Goal: Information Seeking & Learning: Compare options

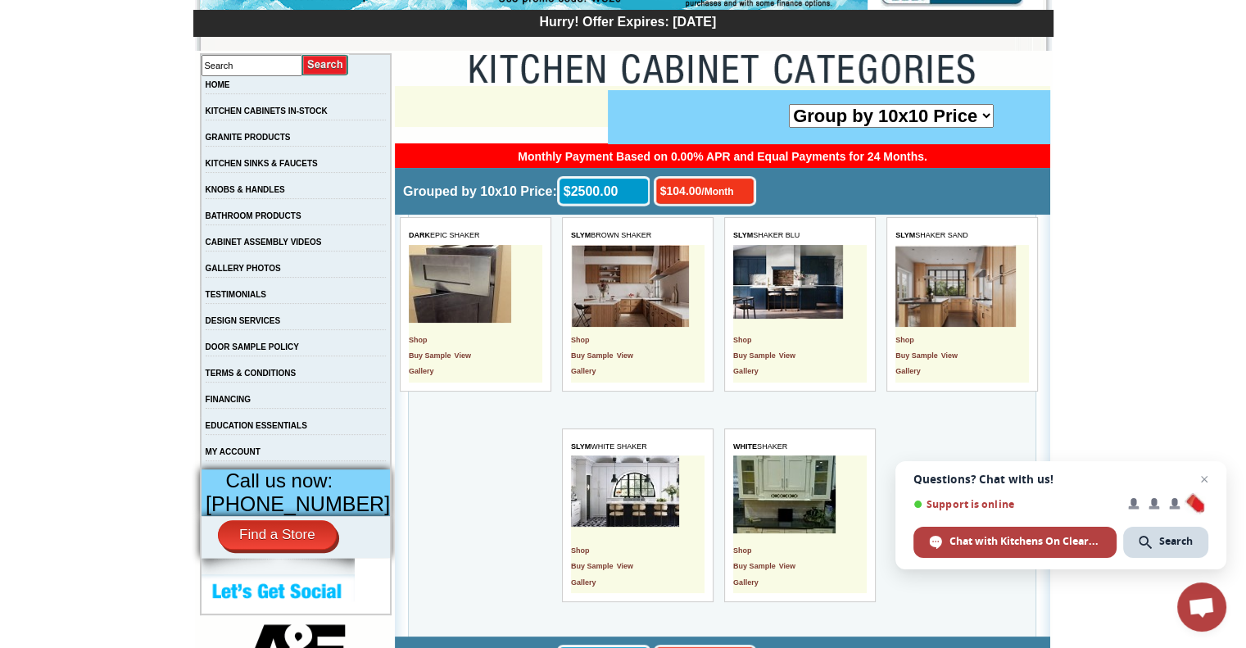
scroll to position [328, 0]
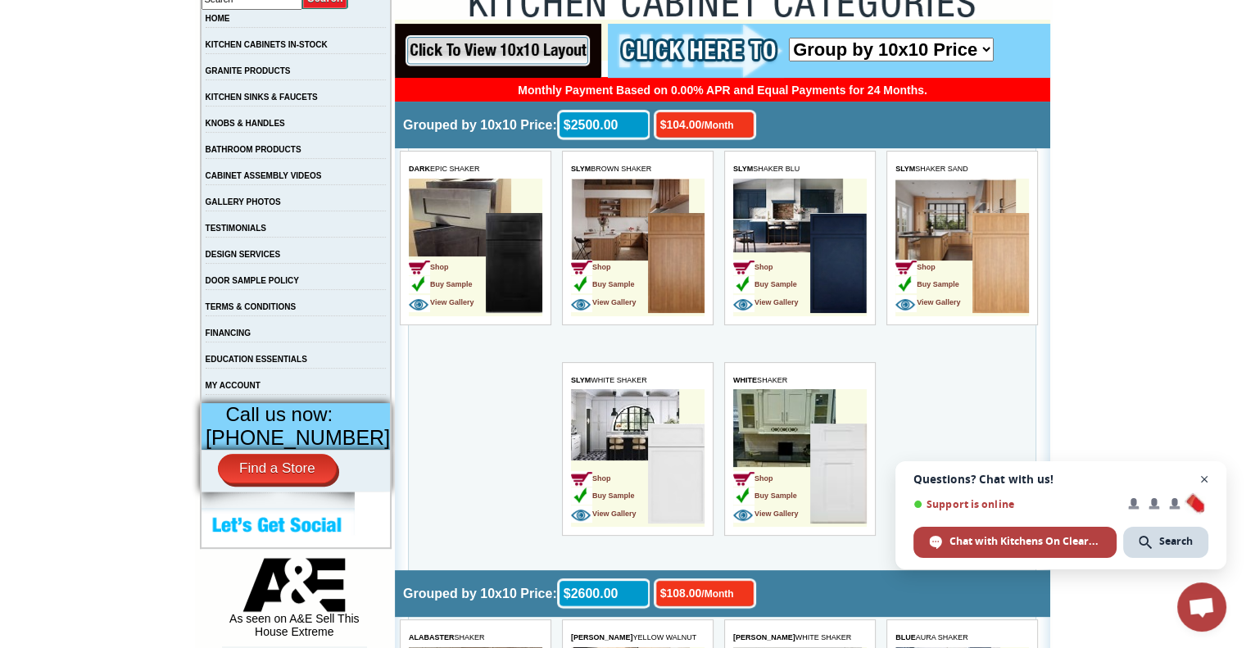
click at [1205, 482] on span "Close chat" at bounding box center [1204, 479] width 20 height 20
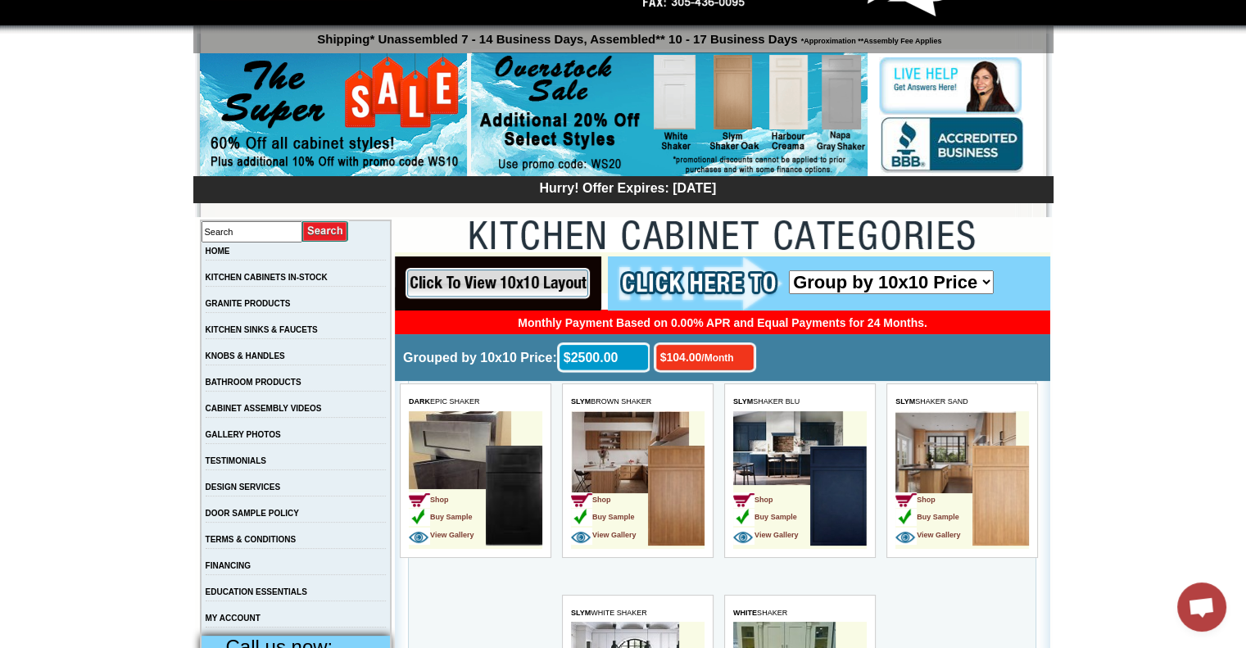
scroll to position [82, 0]
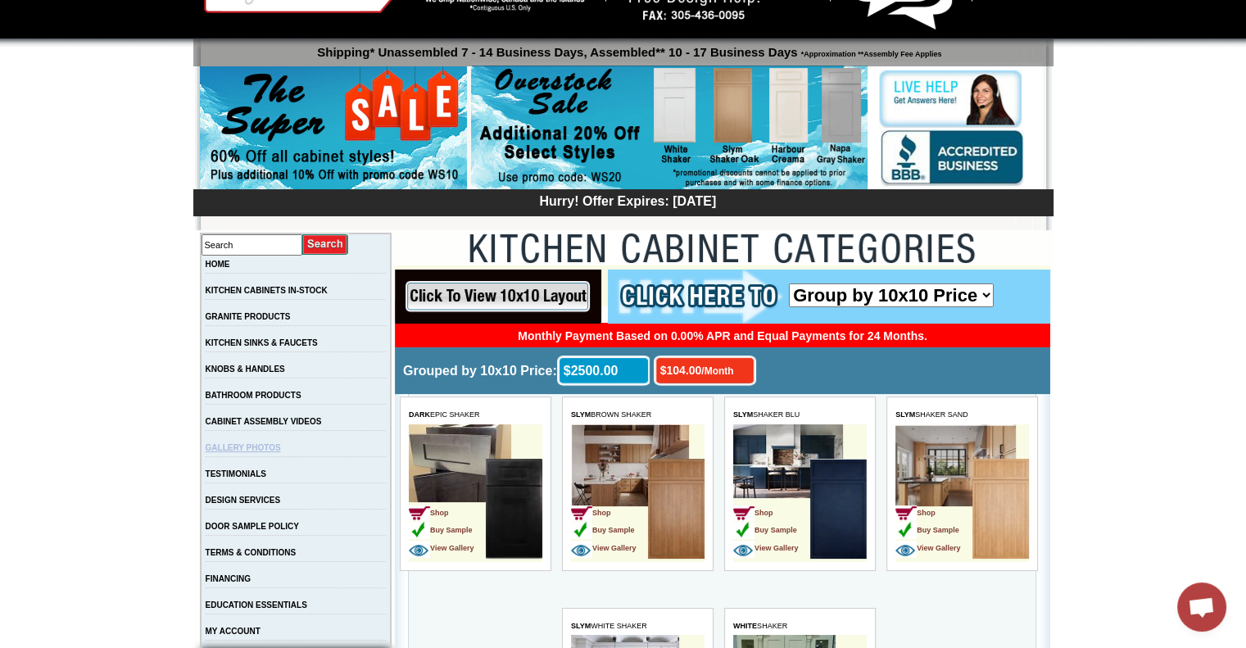
click at [281, 452] on link "GALLERY PHOTOS" at bounding box center [243, 447] width 75 height 9
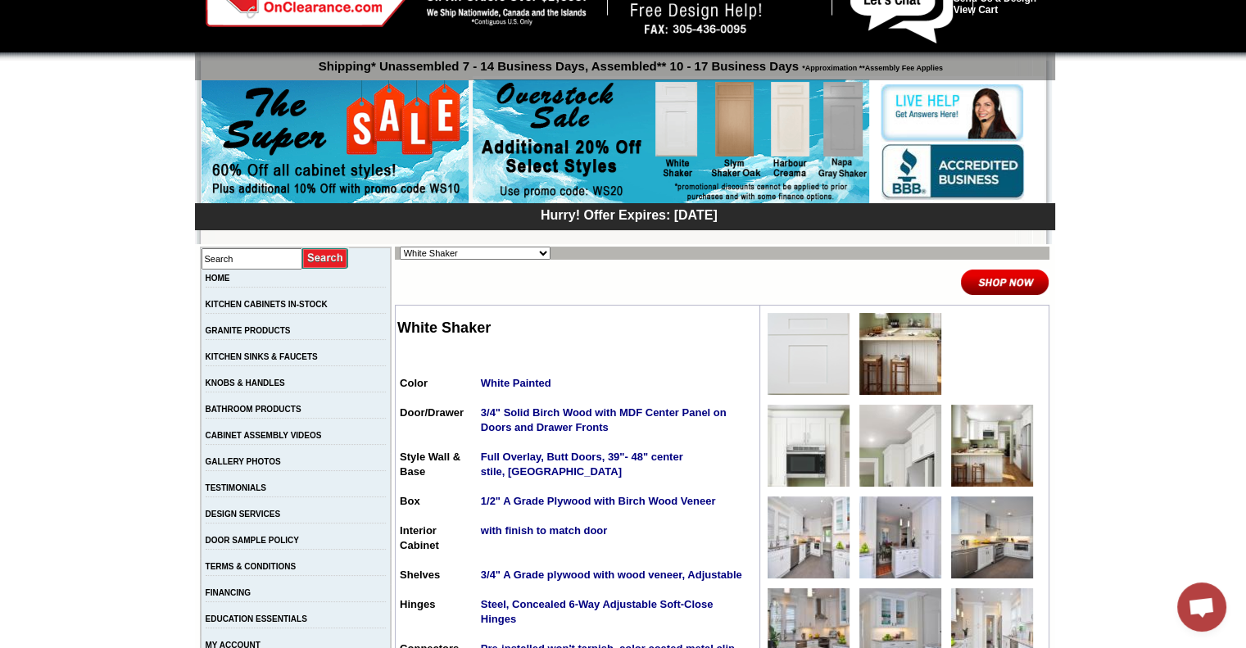
scroll to position [82, 0]
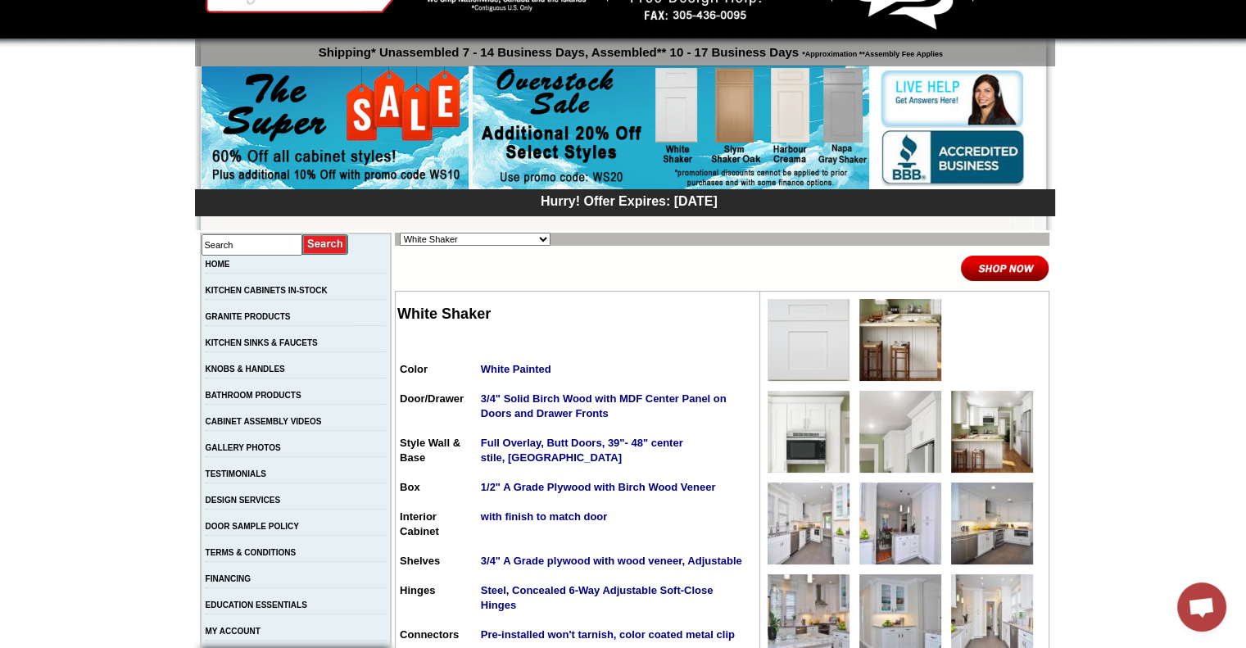
click at [515, 235] on select "Alabaster Shaker Altmann Yellow Walnut Ashton White Shaker Baycreek Gray Beachw…" at bounding box center [475, 239] width 151 height 13
select select "/gallery.php?RollID=Tamryn_Green_Shaker"
click at [400, 233] on select "Alabaster Shaker Altmann Yellow Walnut Ashton White Shaker Baycreek Gray Beachw…" at bounding box center [475, 239] width 151 height 13
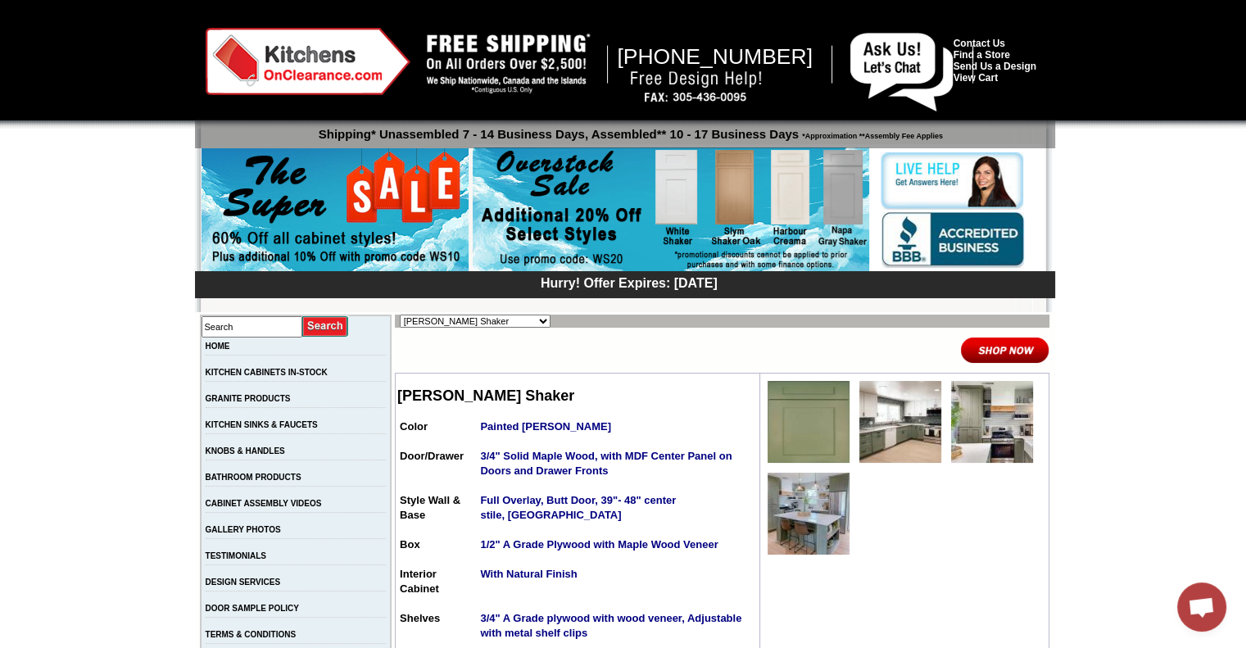
click at [811, 414] on img at bounding box center [808, 422] width 82 height 82
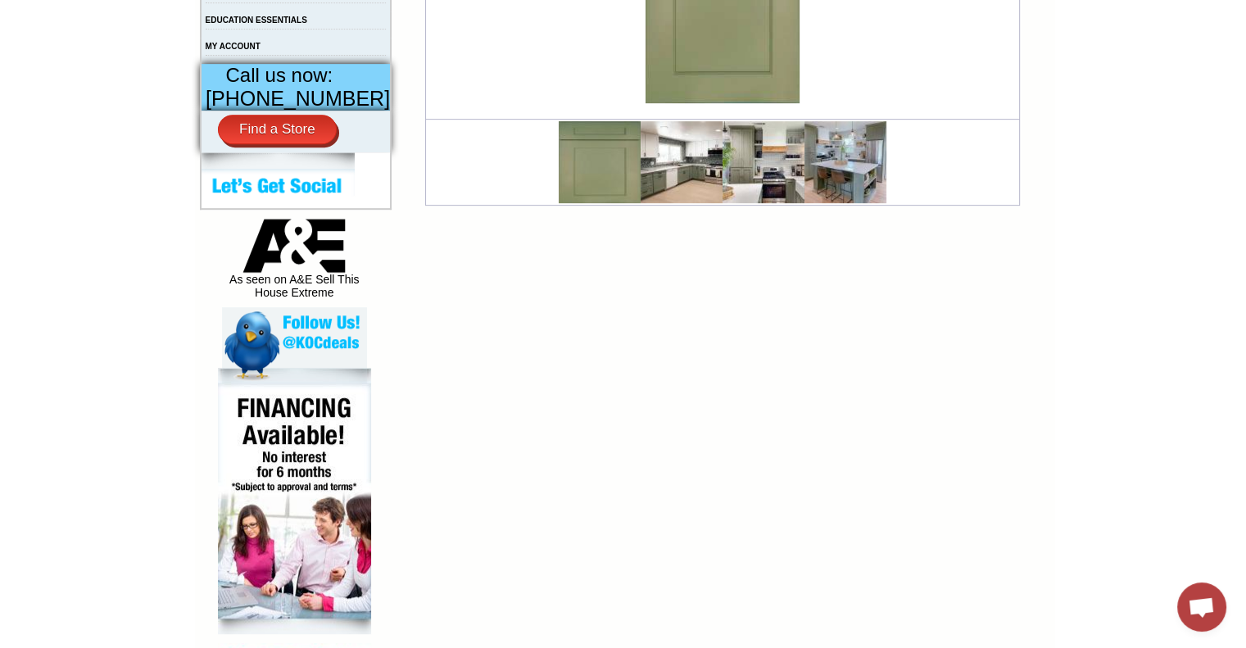
scroll to position [737, 0]
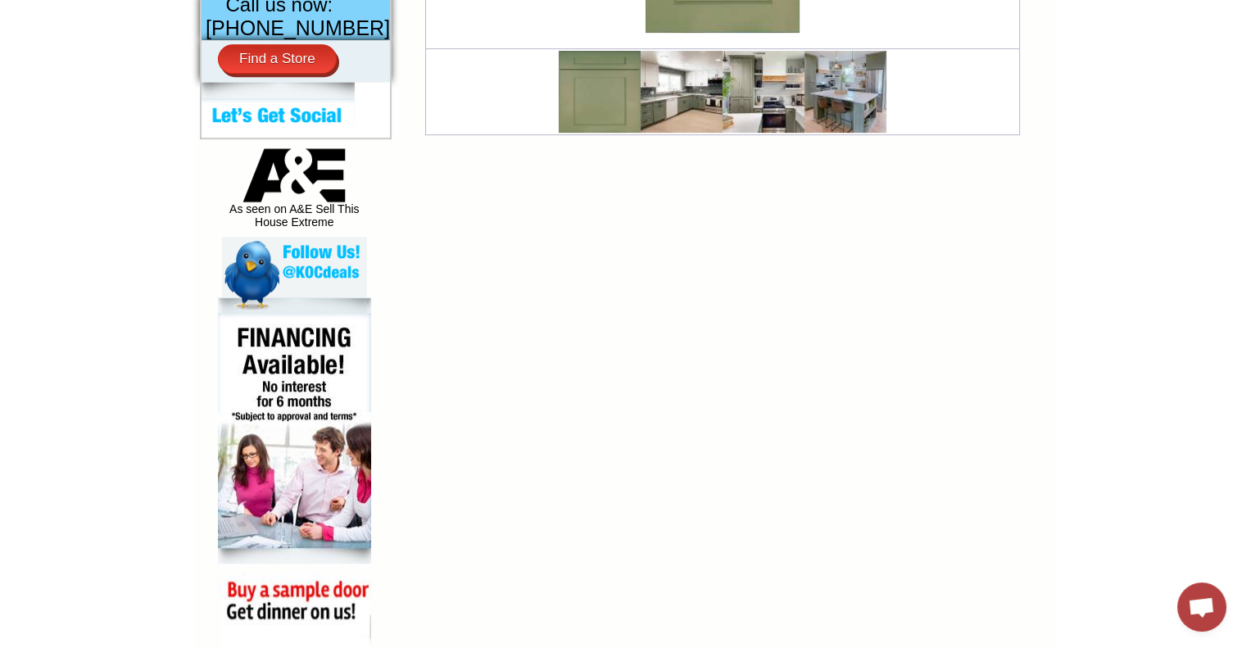
click at [690, 92] on img at bounding box center [681, 92] width 82 height 82
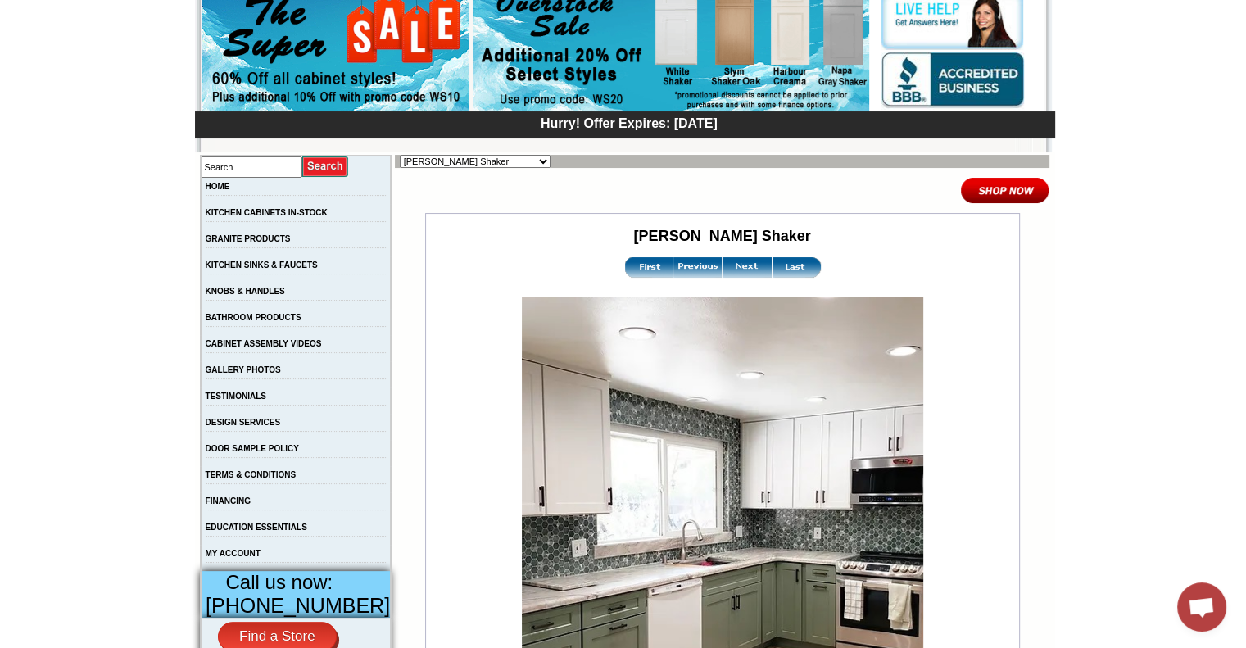
scroll to position [82, 0]
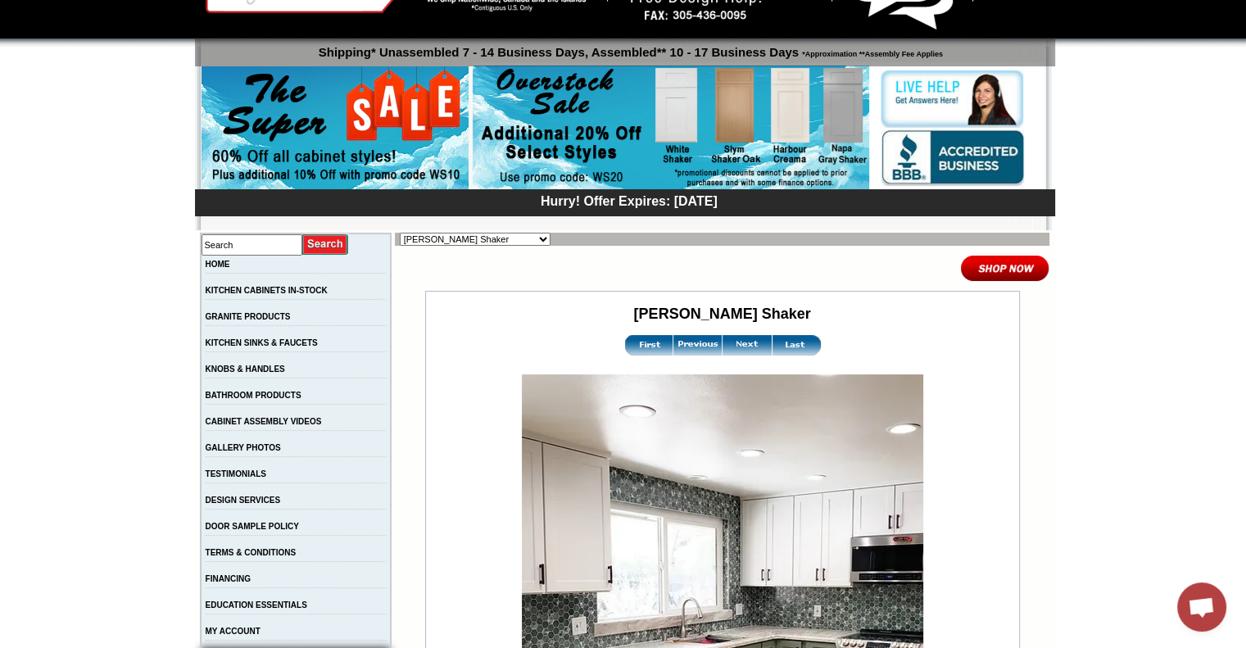
click at [507, 240] on select "Alabaster Shaker Altmann Yellow Walnut Ashton White Shaker Baycreek Gray Beachw…" at bounding box center [475, 239] width 151 height 13
select select "/gallery.php?RollID=Rayne_Matte_Green"
click at [400, 233] on select "Alabaster Shaker [PERSON_NAME] Yellow Walnut [PERSON_NAME] Shaker Baycreek Gray…" at bounding box center [475, 239] width 151 height 13
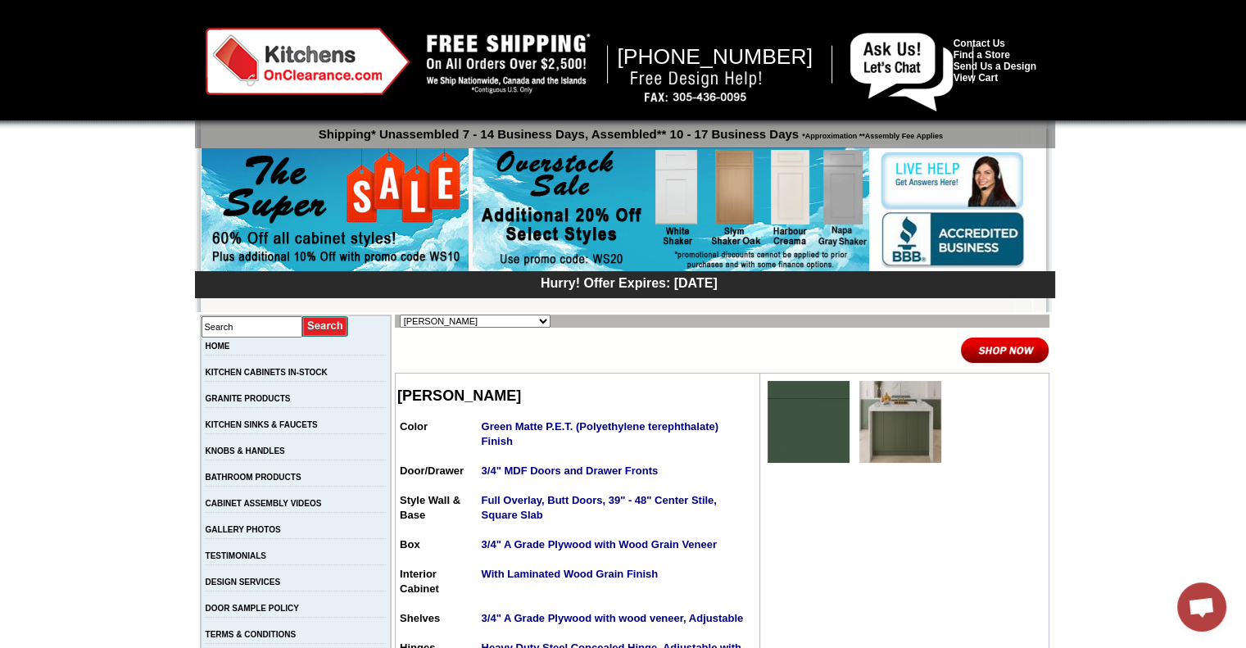
click at [859, 412] on img at bounding box center [900, 422] width 82 height 82
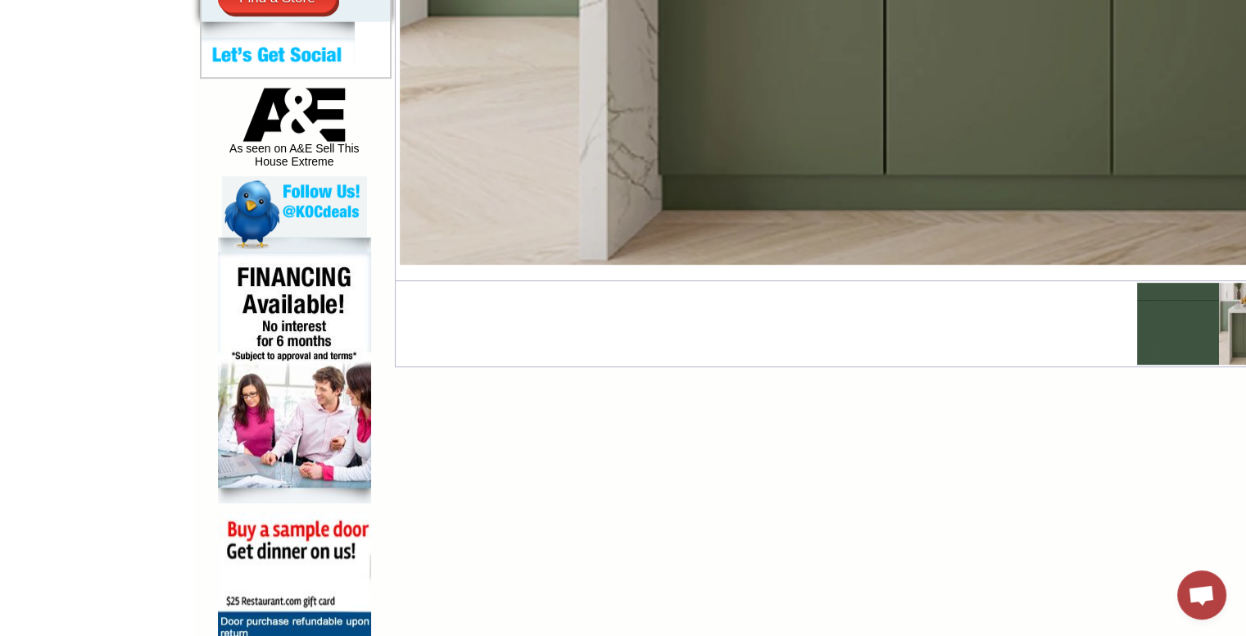
scroll to position [819, 0]
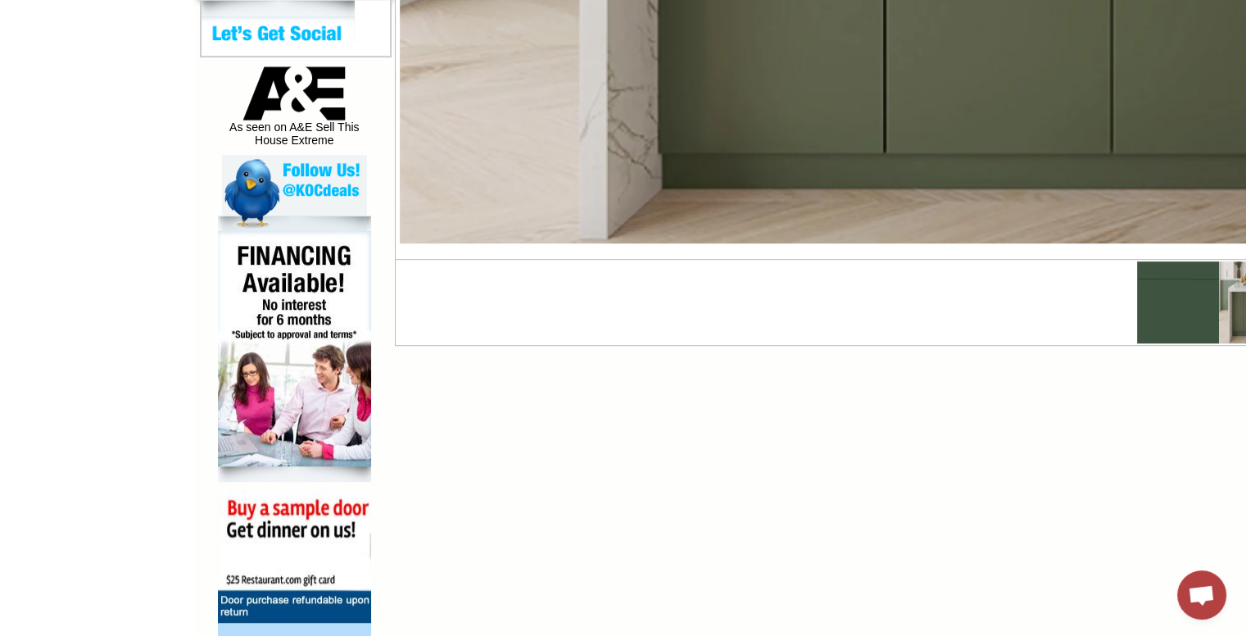
click at [1220, 319] on img at bounding box center [1260, 302] width 82 height 82
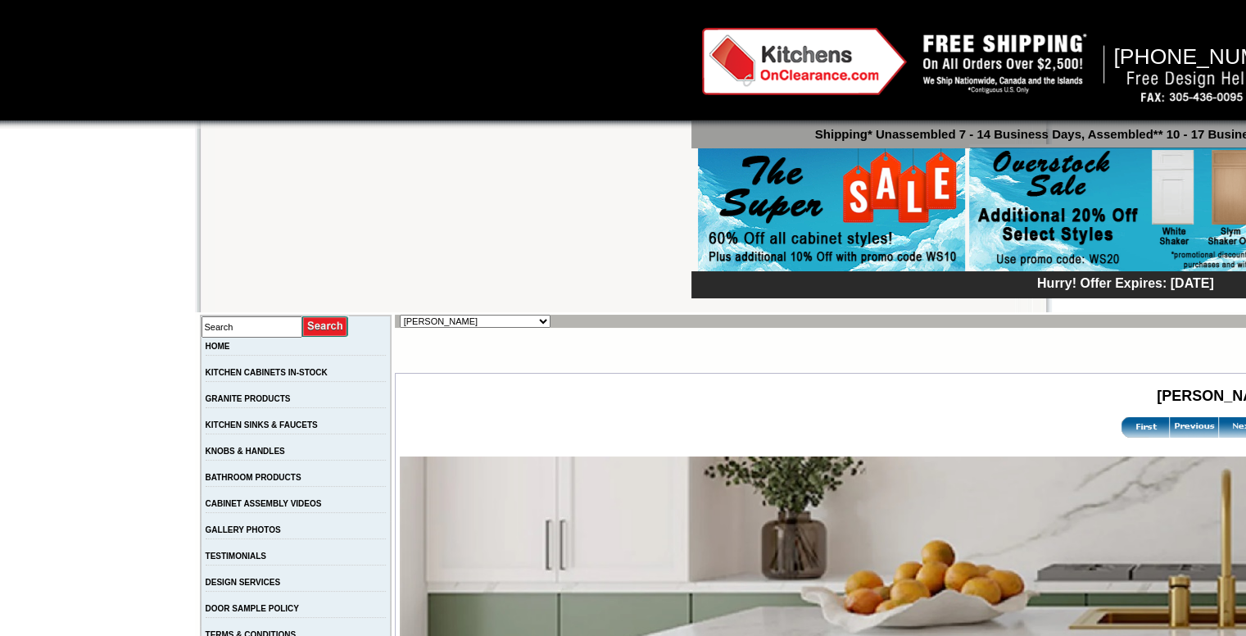
click at [1127, 323] on td "Alabaster Shaker Altmann Yellow Walnut Ashton White Shaker Baycreek Gray Beachw…" at bounding box center [1218, 320] width 1647 height 13
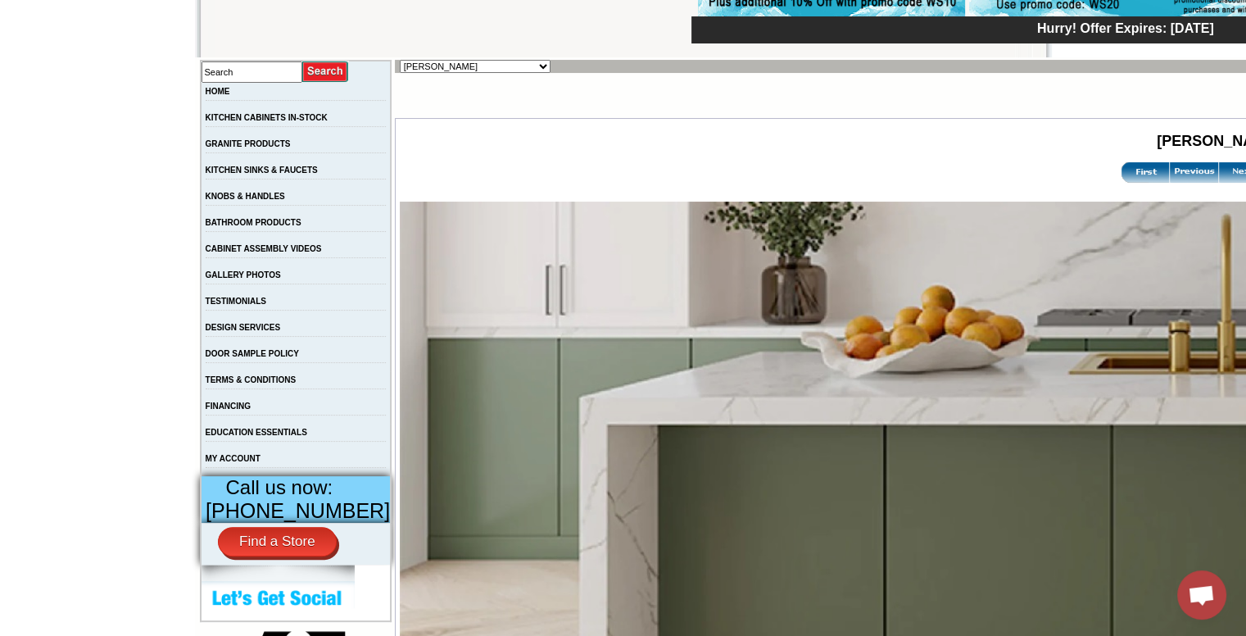
scroll to position [246, 0]
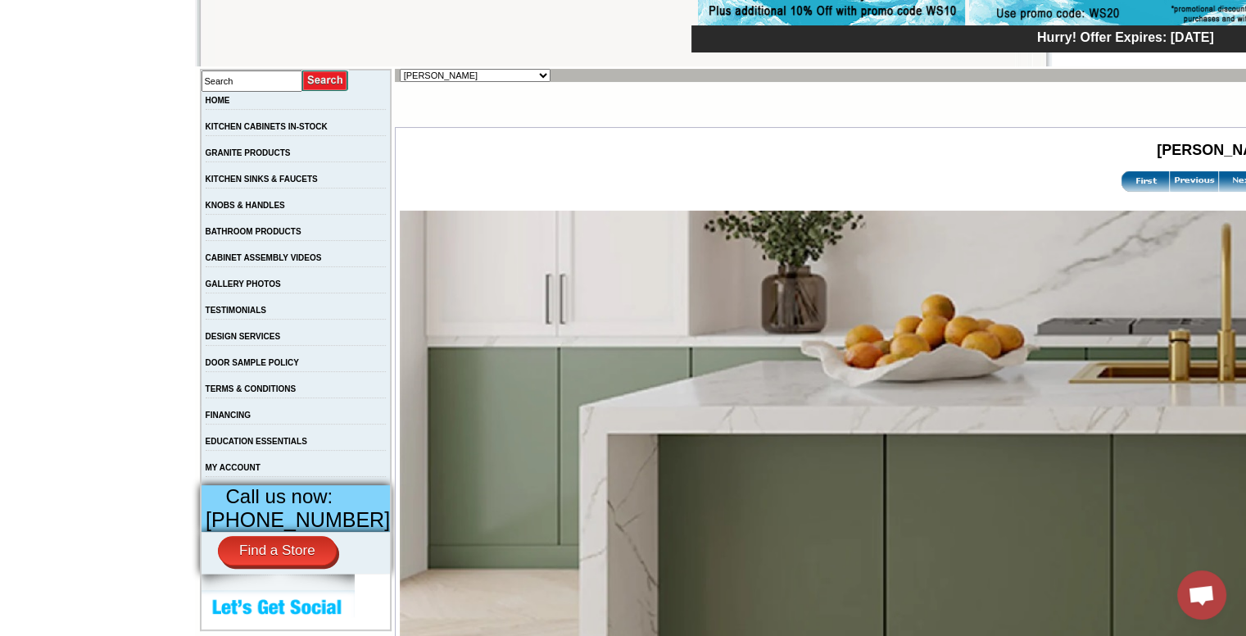
click at [486, 75] on select "Alabaster Shaker [PERSON_NAME] Yellow Walnut [PERSON_NAME] Shaker Baycreek Gray…" at bounding box center [475, 75] width 151 height 13
click at [262, 81] on input "text" at bounding box center [251, 80] width 101 height 21
click at [487, 74] on select "Alabaster Shaker [PERSON_NAME] Yellow Walnut [PERSON_NAME] Shaker Baycreek Gray…" at bounding box center [475, 75] width 151 height 13
select select "/gallery.php?RollID=Blue_Linen"
click at [400, 69] on select "Alabaster Shaker [PERSON_NAME] Yellow Walnut [PERSON_NAME] Shaker Baycreek Gray…" at bounding box center [475, 75] width 151 height 13
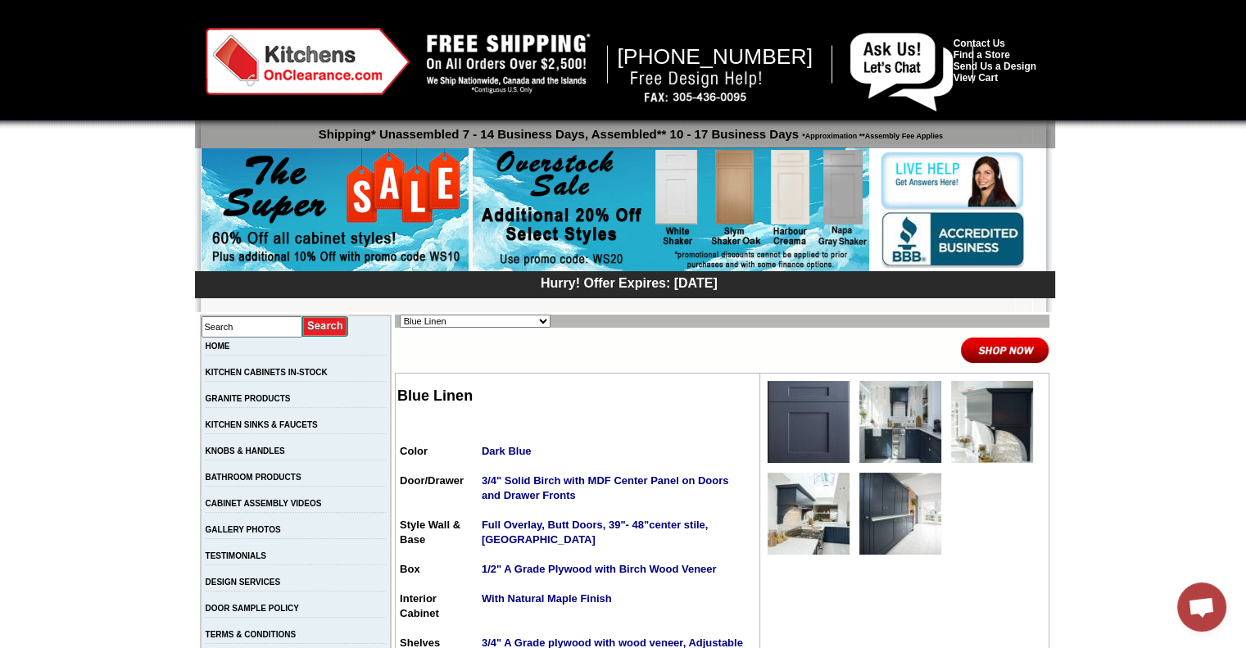
click at [911, 501] on img at bounding box center [900, 514] width 82 height 82
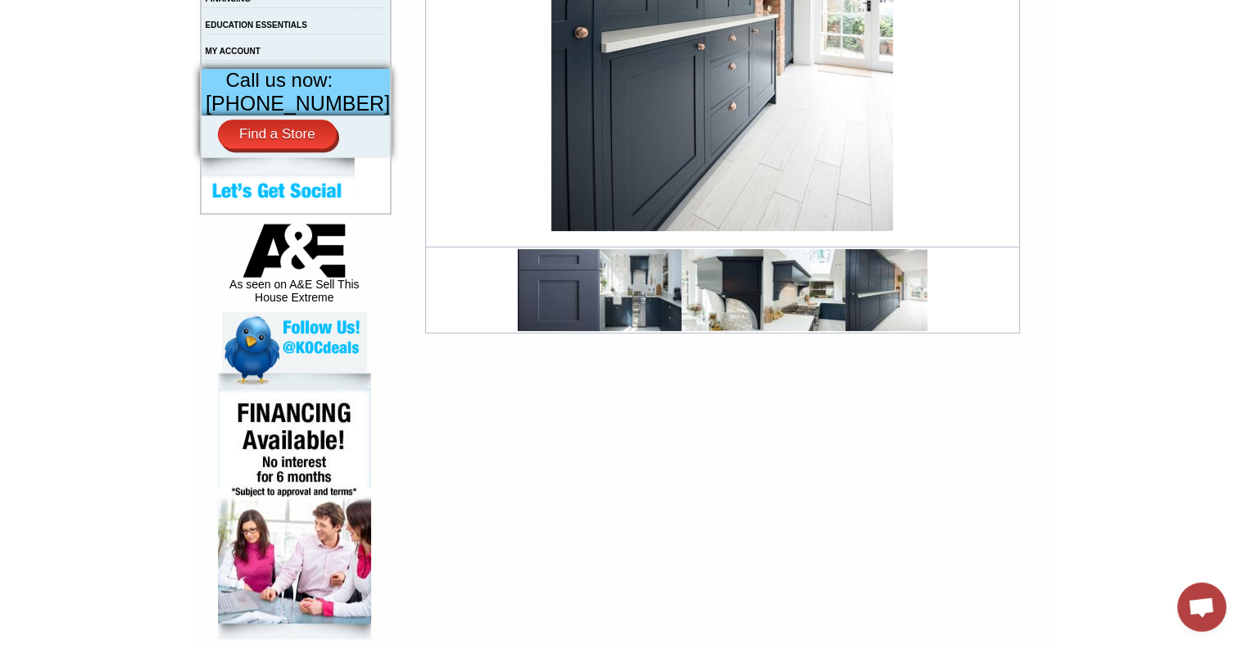
scroll to position [737, 0]
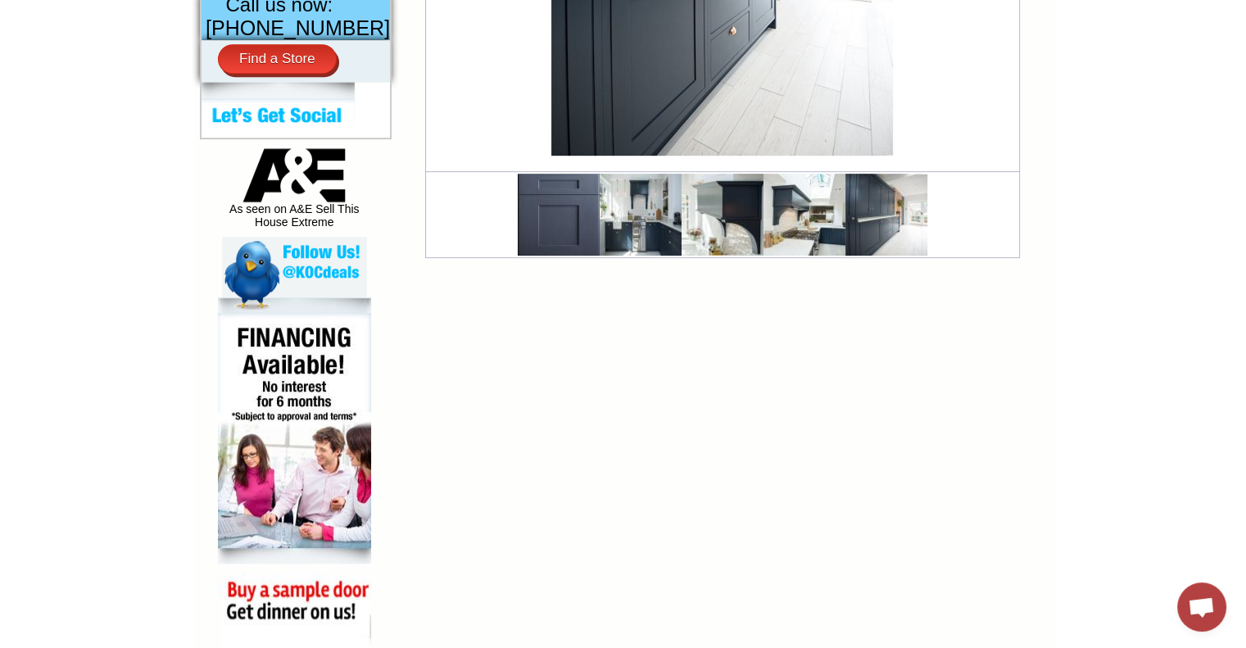
click at [877, 224] on img at bounding box center [886, 215] width 82 height 82
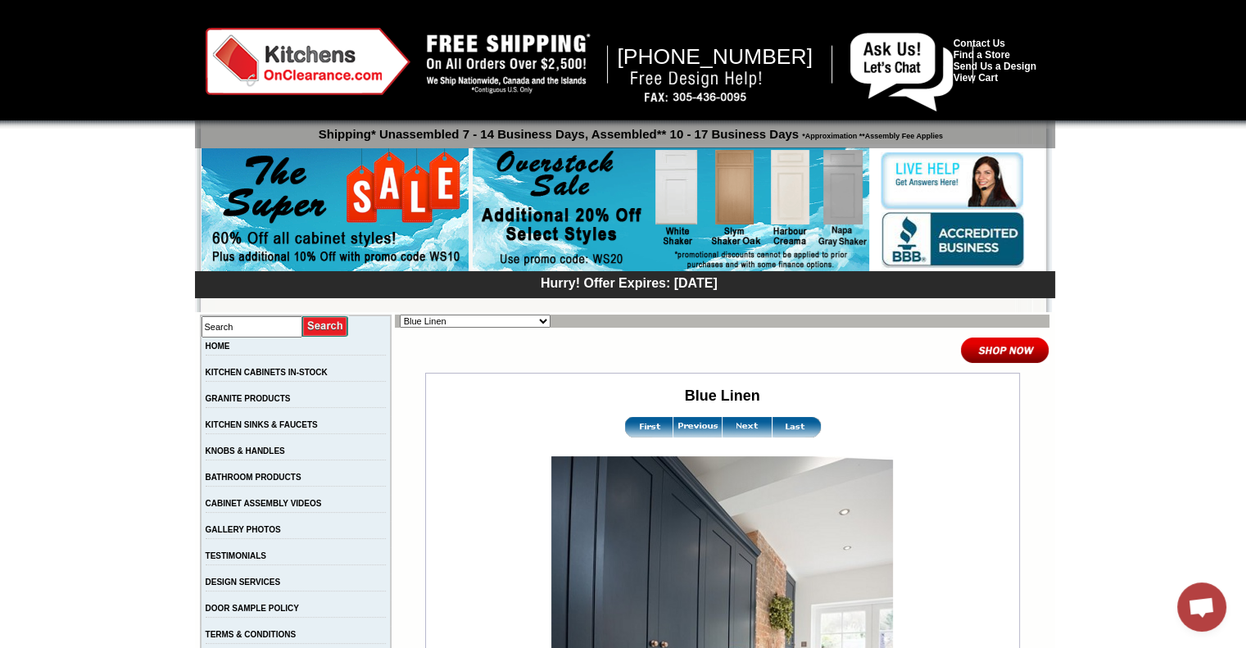
click at [500, 316] on select "Alabaster Shaker [PERSON_NAME] Yellow Walnut [PERSON_NAME] Shaker Baycreek Gray…" at bounding box center [475, 320] width 151 height 13
select select "/gallery.php?RollID=Blue_Night"
click at [400, 314] on select "Alabaster Shaker Altmann Yellow Walnut Ashton White Shaker Baycreek Gray Beachw…" at bounding box center [475, 320] width 151 height 13
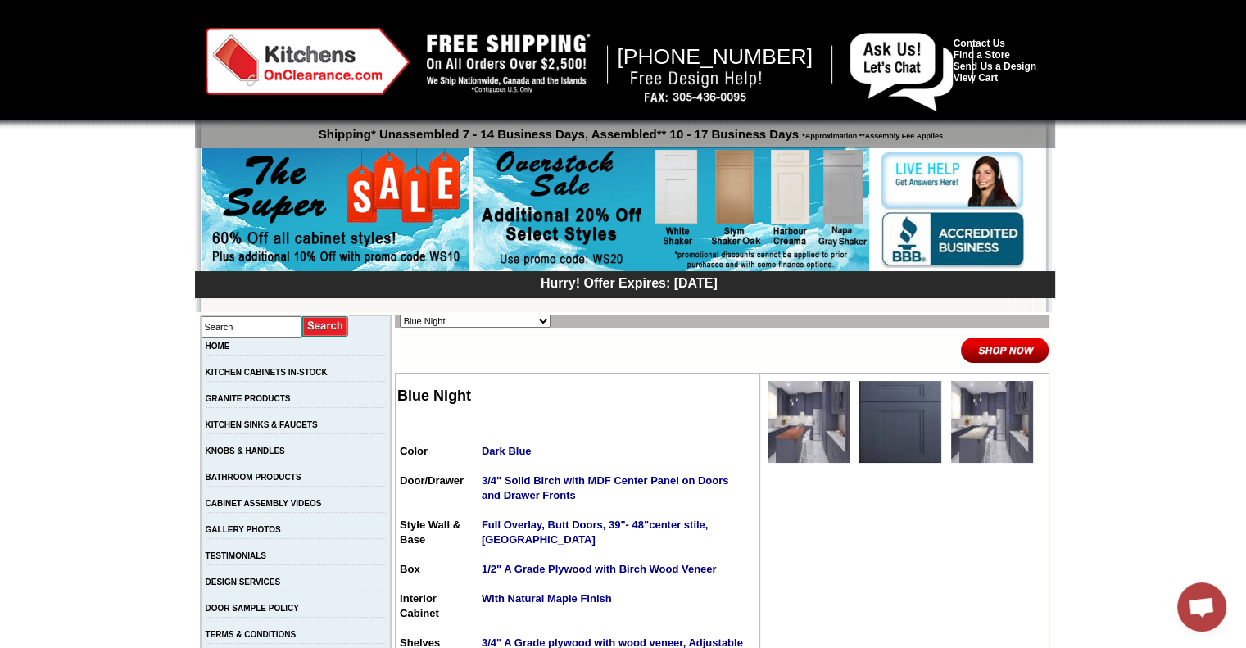
click at [785, 409] on img at bounding box center [808, 422] width 82 height 82
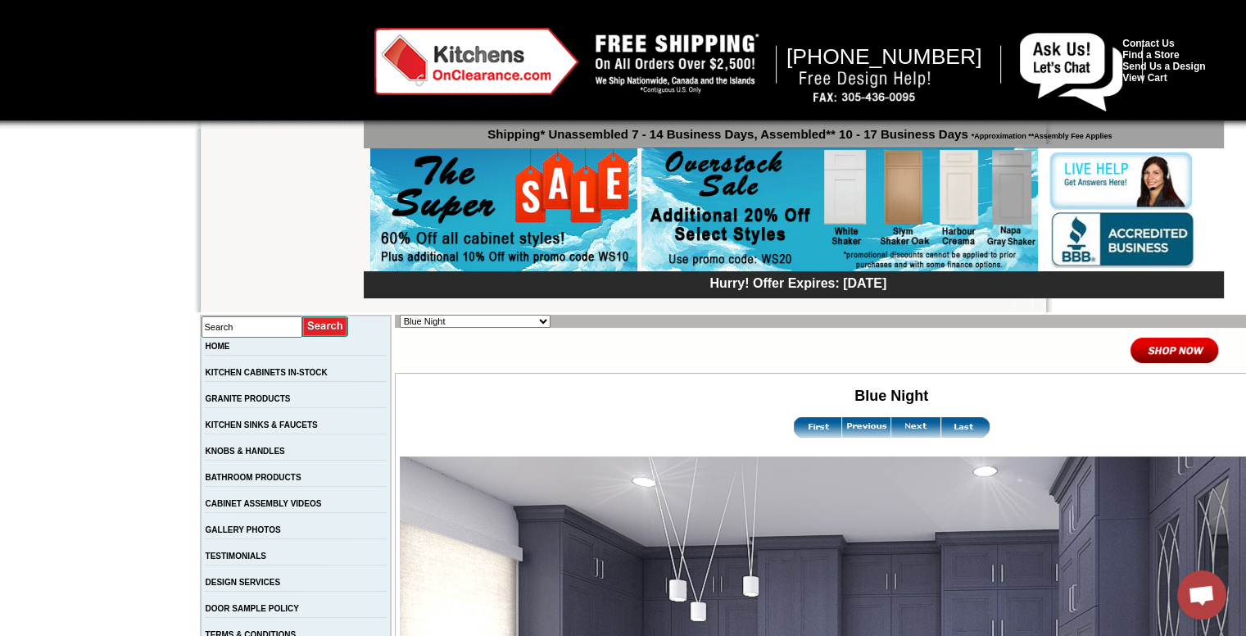
click at [490, 319] on select "Alabaster Shaker [PERSON_NAME] Yellow Walnut [PERSON_NAME] Shaker Baycreek Gray…" at bounding box center [475, 320] width 151 height 13
select select "/gallery.php?RollID=Blue_Royalle"
click at [400, 314] on select "Alabaster Shaker [PERSON_NAME] Yellow Walnut [PERSON_NAME] Shaker Baycreek Gray…" at bounding box center [475, 320] width 151 height 13
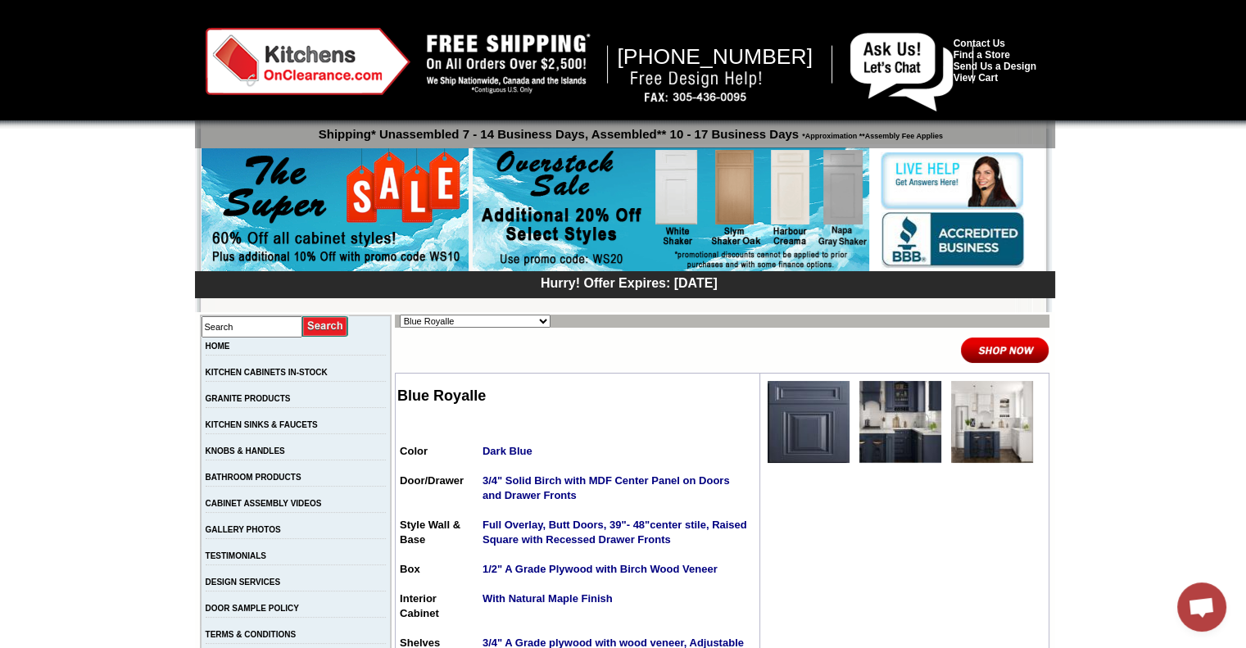
click at [913, 433] on img at bounding box center [900, 422] width 82 height 82
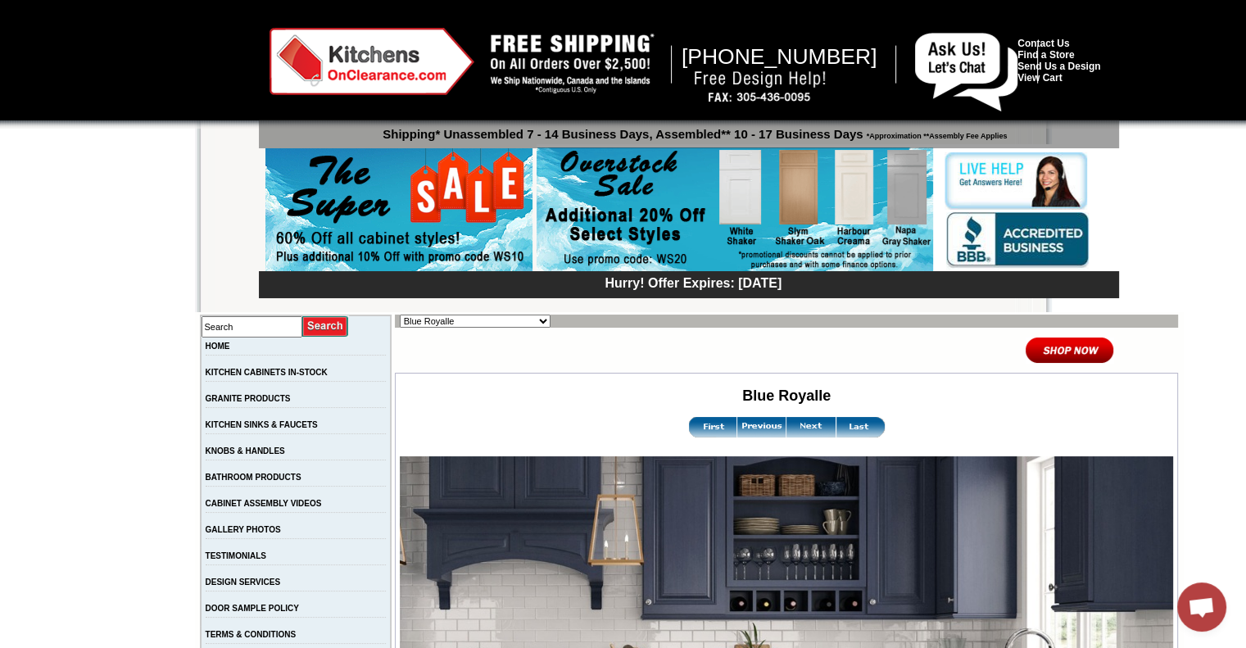
click at [490, 319] on select "Alabaster Shaker Altmann Yellow Walnut Ashton White Shaker Baycreek Gray Beachw…" at bounding box center [475, 320] width 151 height 13
select select "/gallery.php?RollID=Brentwood_Shaker"
click at [400, 314] on select "Alabaster Shaker [PERSON_NAME] Yellow Walnut [PERSON_NAME] Shaker Baycreek Gray…" at bounding box center [475, 320] width 151 height 13
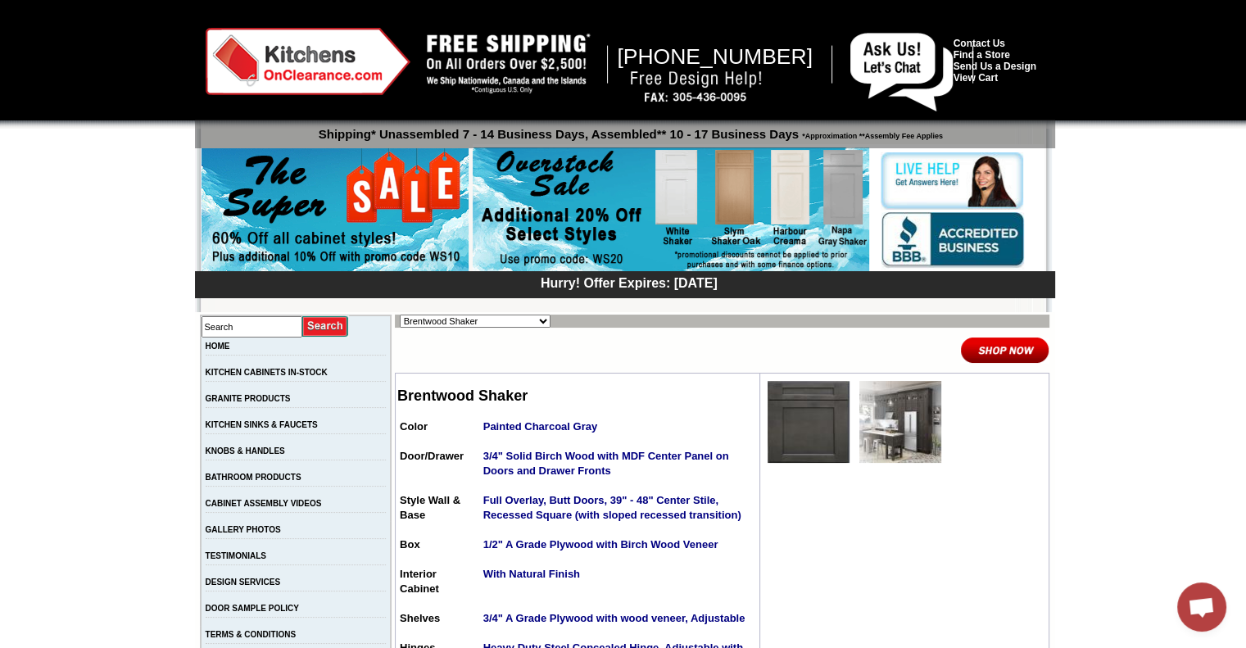
click at [883, 419] on img at bounding box center [900, 422] width 82 height 82
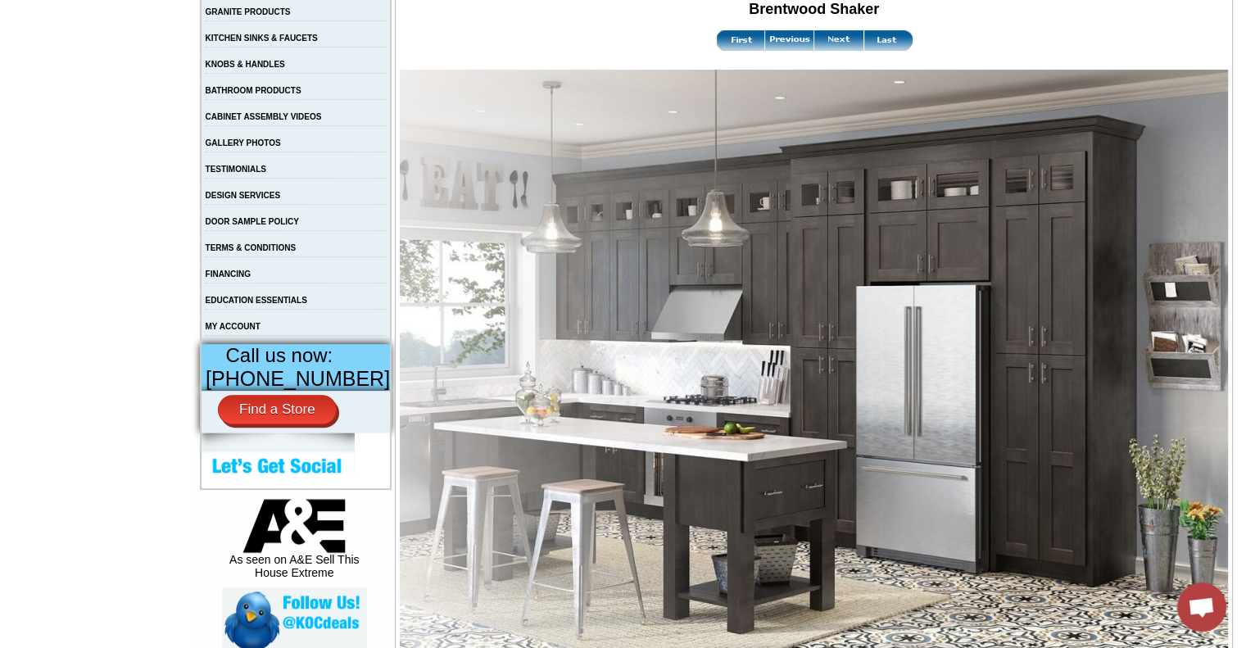
scroll to position [82, 0]
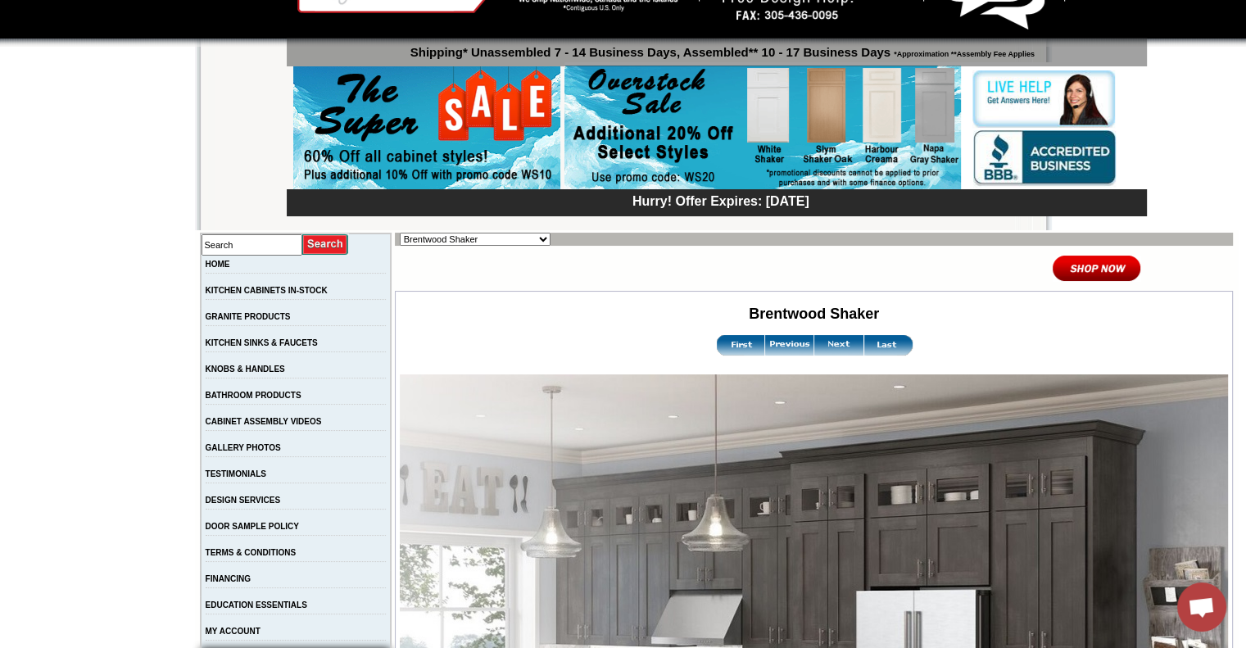
click at [452, 239] on select "Alabaster Shaker [PERSON_NAME] Yellow Walnut [PERSON_NAME] Shaker Baycreek Gray…" at bounding box center [475, 239] width 151 height 13
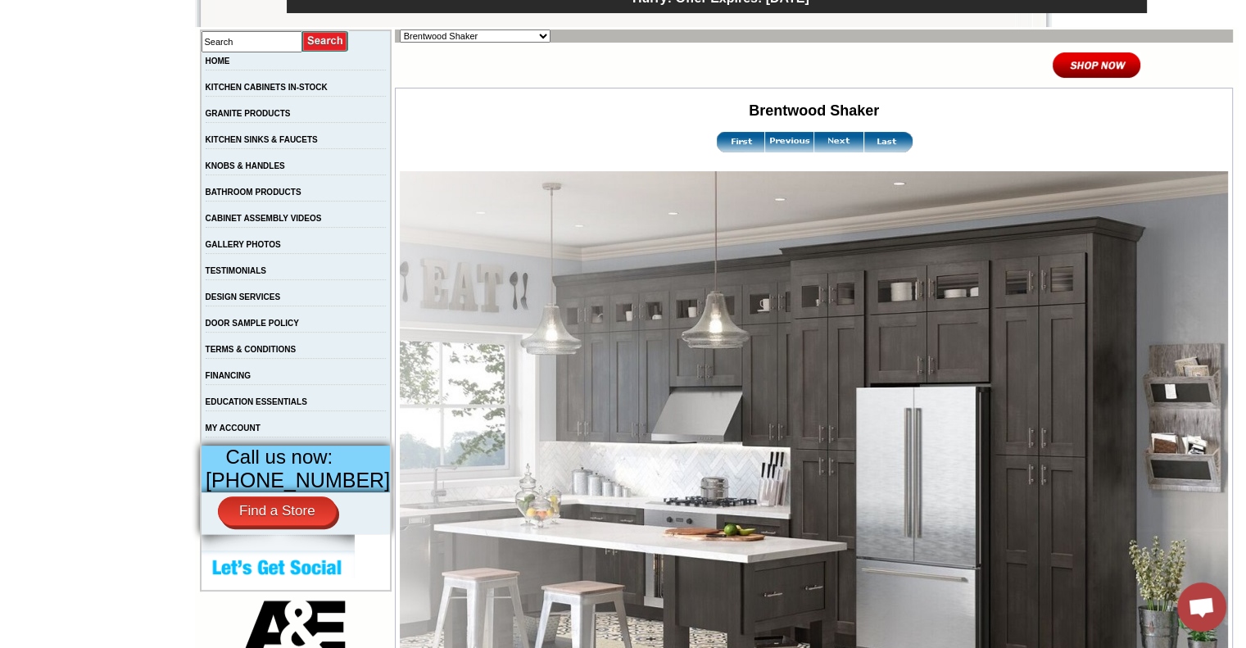
scroll to position [246, 0]
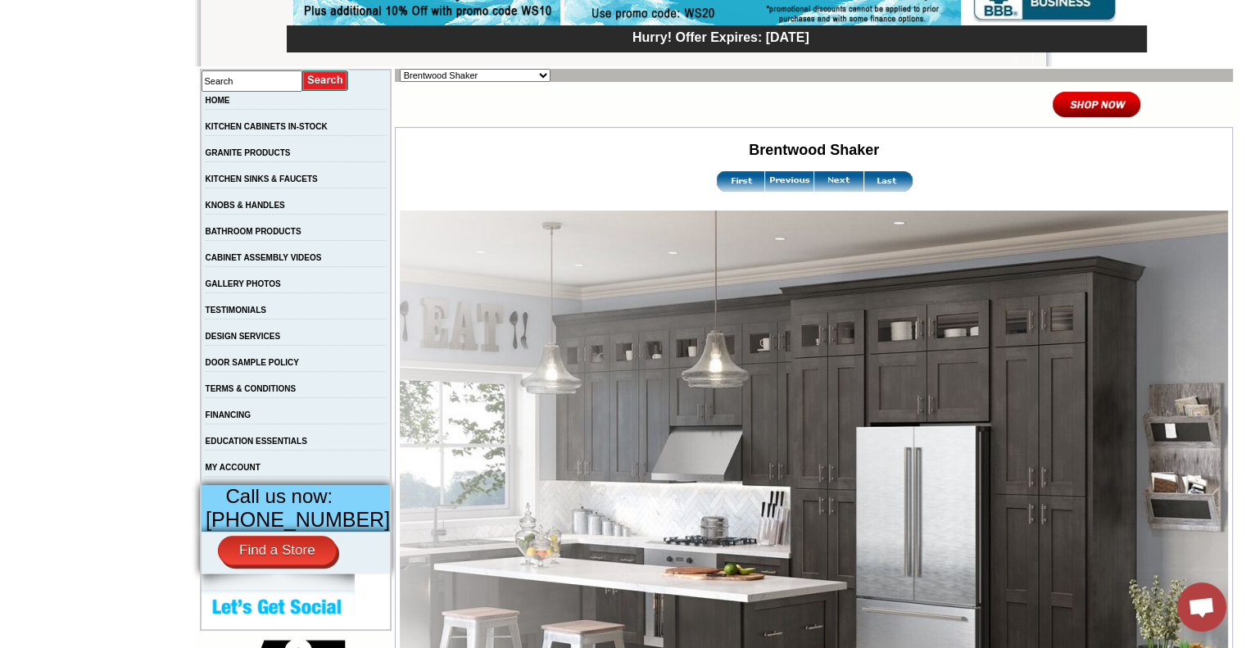
click at [491, 75] on select "Alabaster Shaker Altmann Yellow Walnut Ashton White Shaker Baycreek Gray Beachw…" at bounding box center [475, 75] width 151 height 13
click at [274, 87] on input "text" at bounding box center [251, 80] width 101 height 21
type input "green"
click at [302, 70] on input "image" at bounding box center [325, 81] width 47 height 22
click at [328, 76] on input "image" at bounding box center [325, 81] width 47 height 22
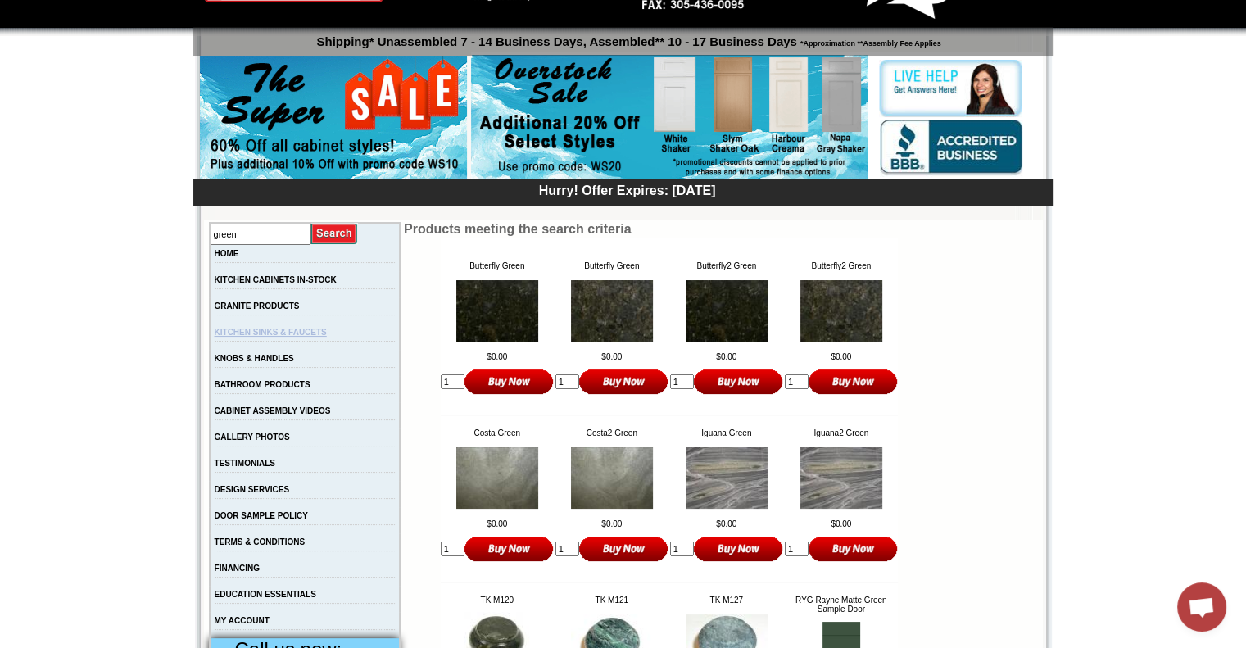
scroll to position [79, 0]
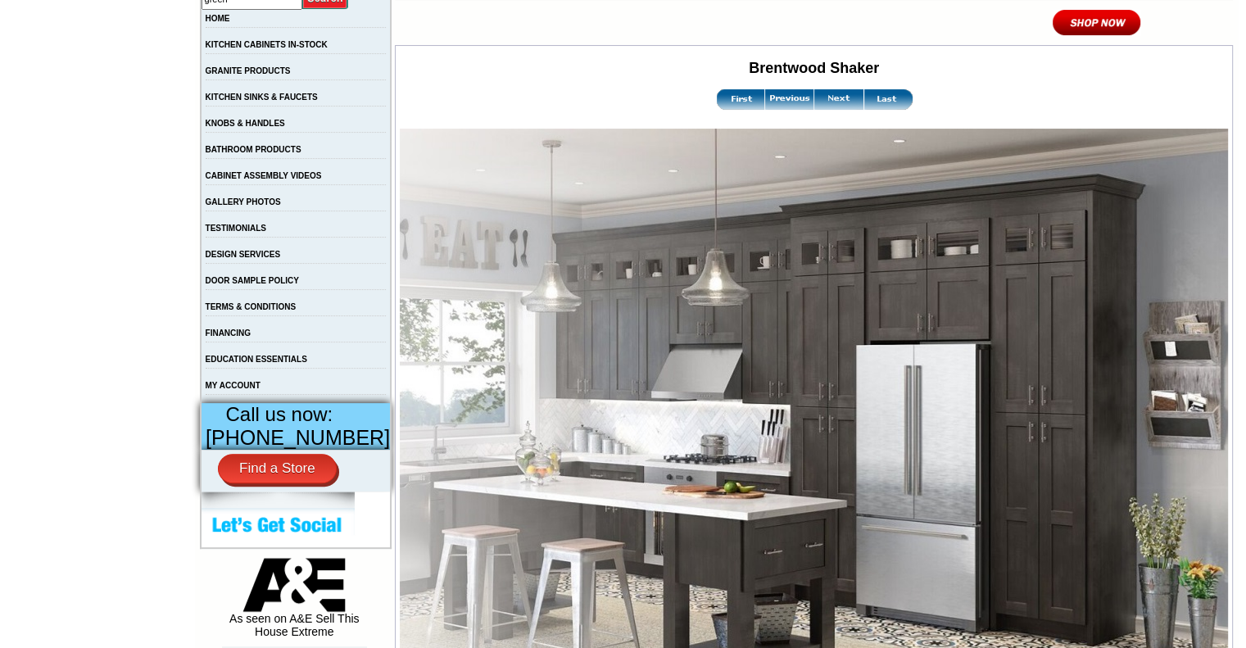
scroll to position [164, 0]
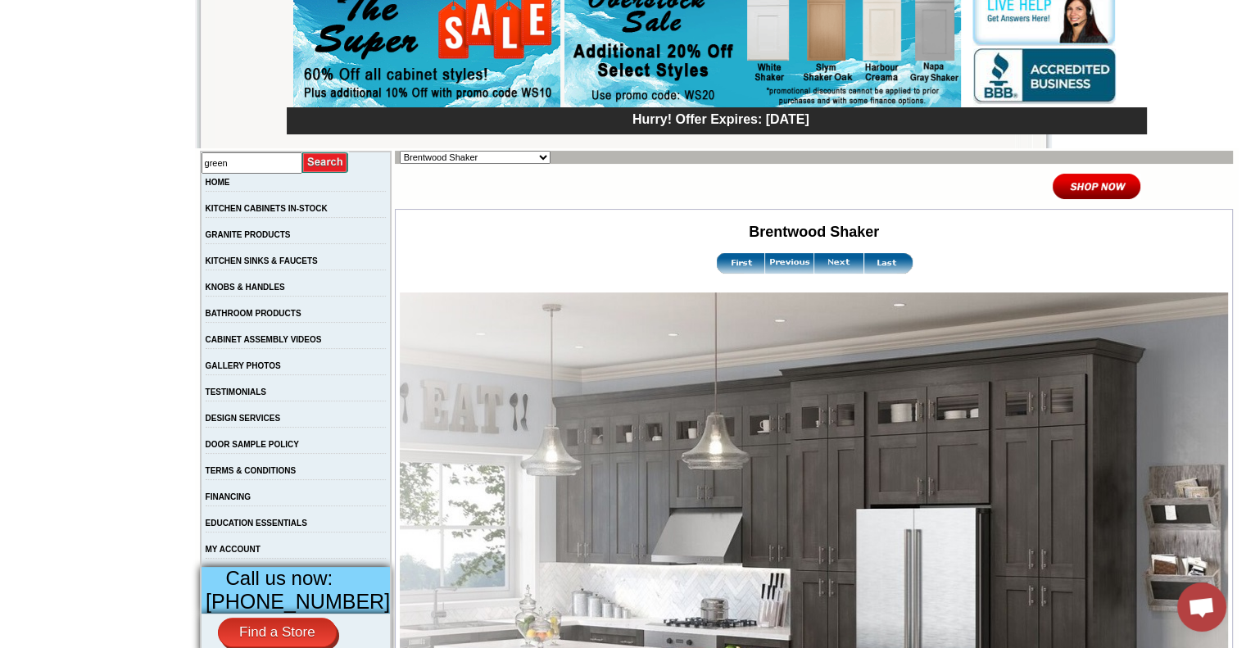
click at [493, 158] on select "Alabaster Shaker Altmann Yellow Walnut Ashton White Shaker Baycreek Gray Beachw…" at bounding box center [475, 157] width 151 height 13
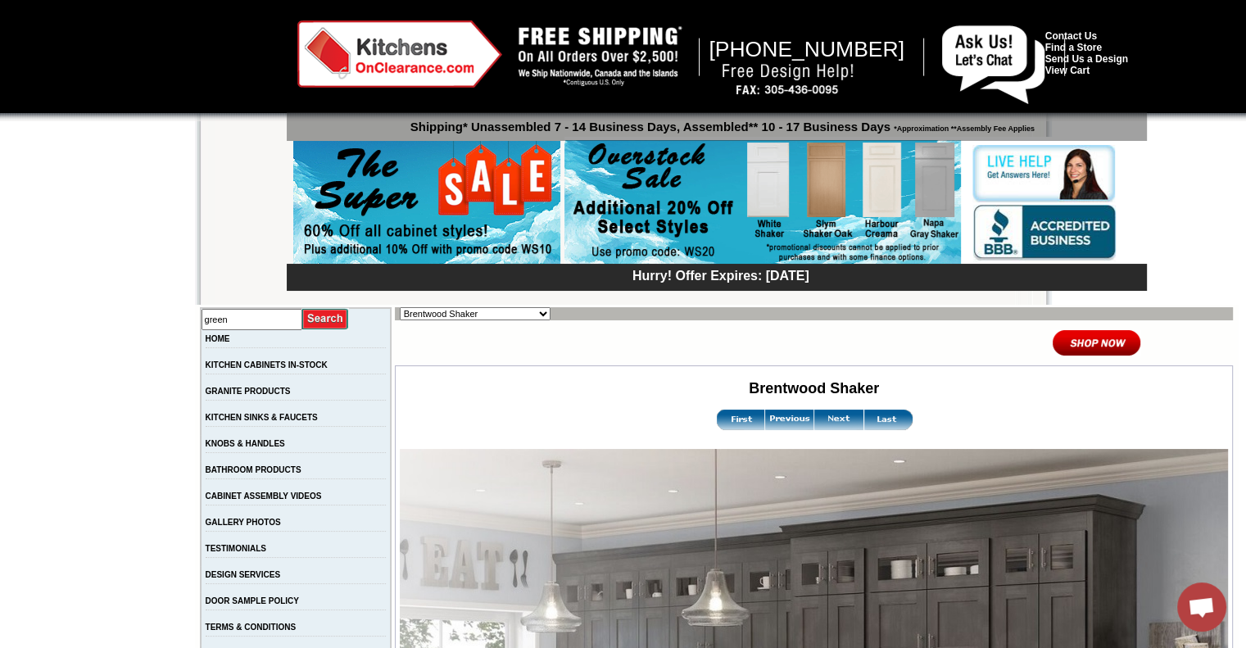
scroll to position [0, 0]
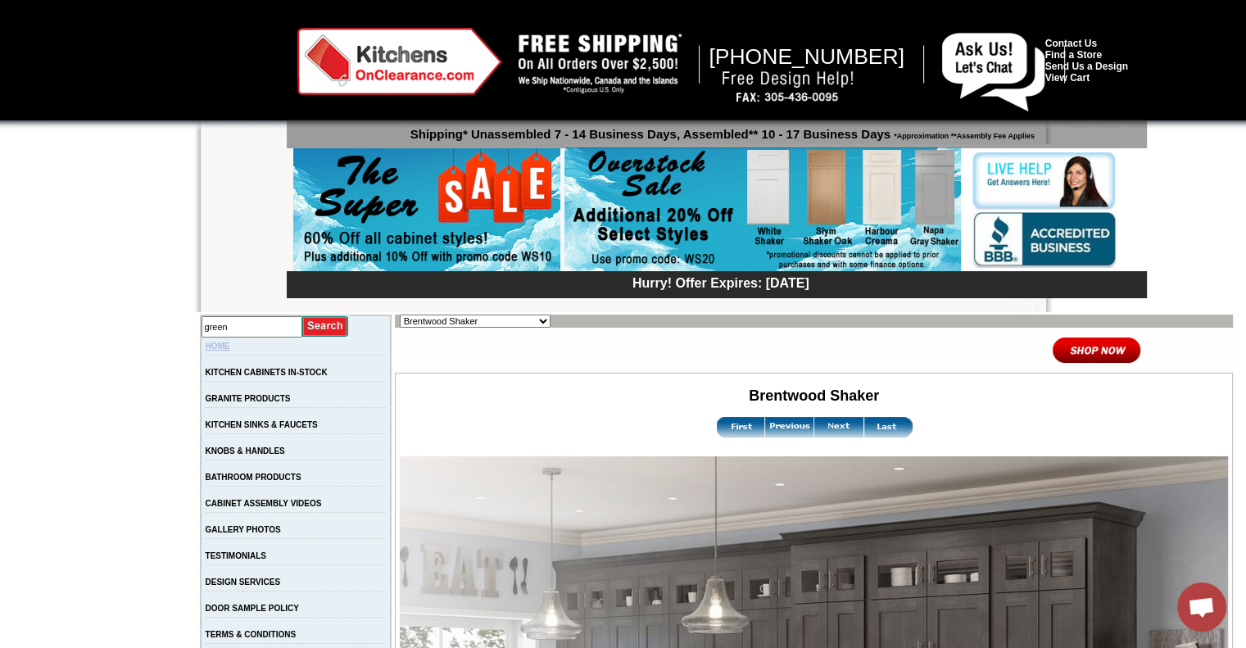
click at [224, 345] on link "HOME" at bounding box center [218, 346] width 25 height 9
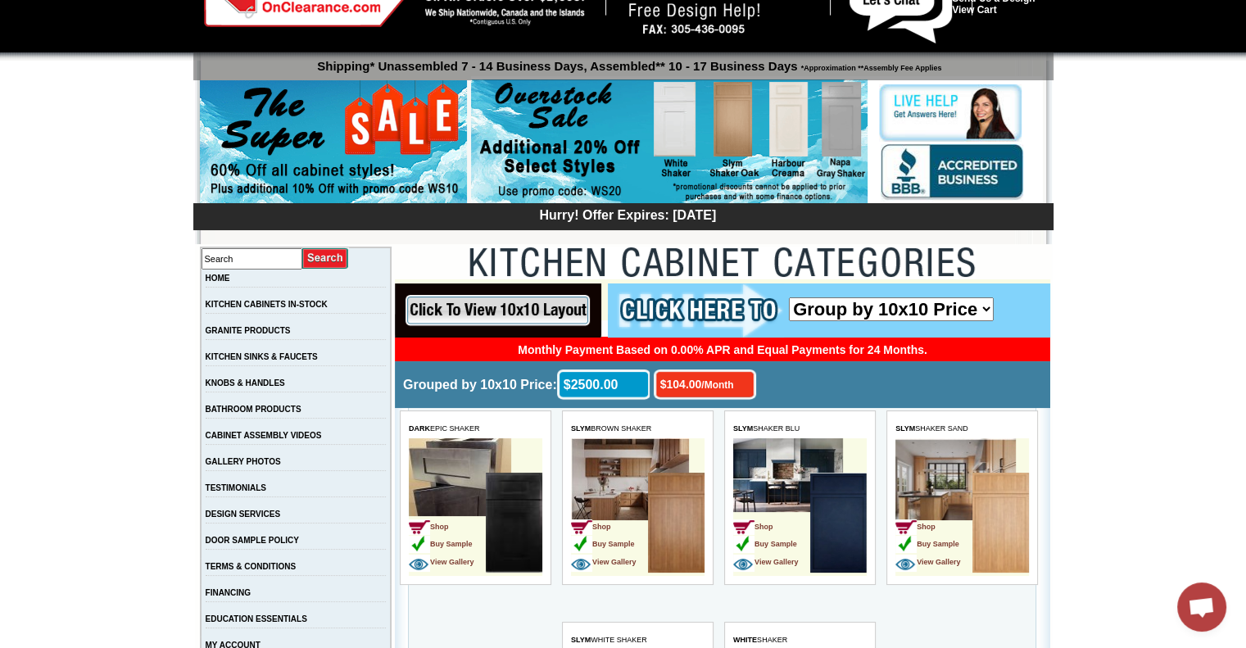
scroll to position [82, 0]
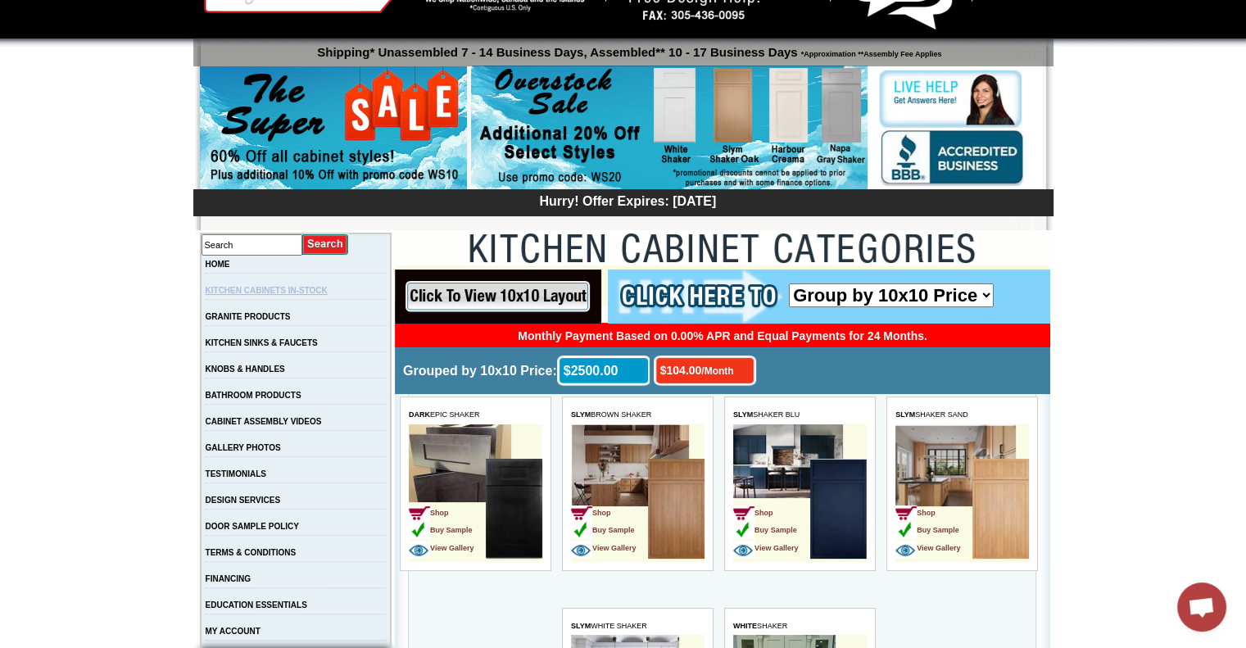
click at [311, 291] on link "KITCHEN CABINETS IN-STOCK" at bounding box center [267, 290] width 122 height 9
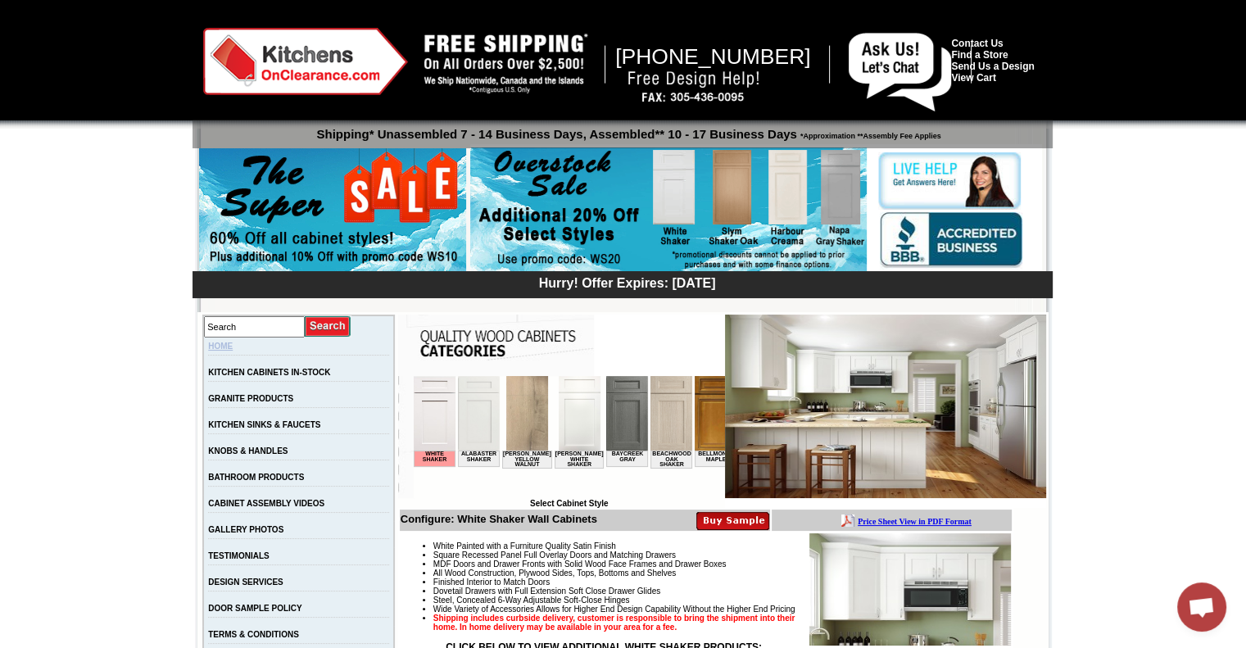
click at [233, 344] on link "HOME" at bounding box center [220, 346] width 25 height 9
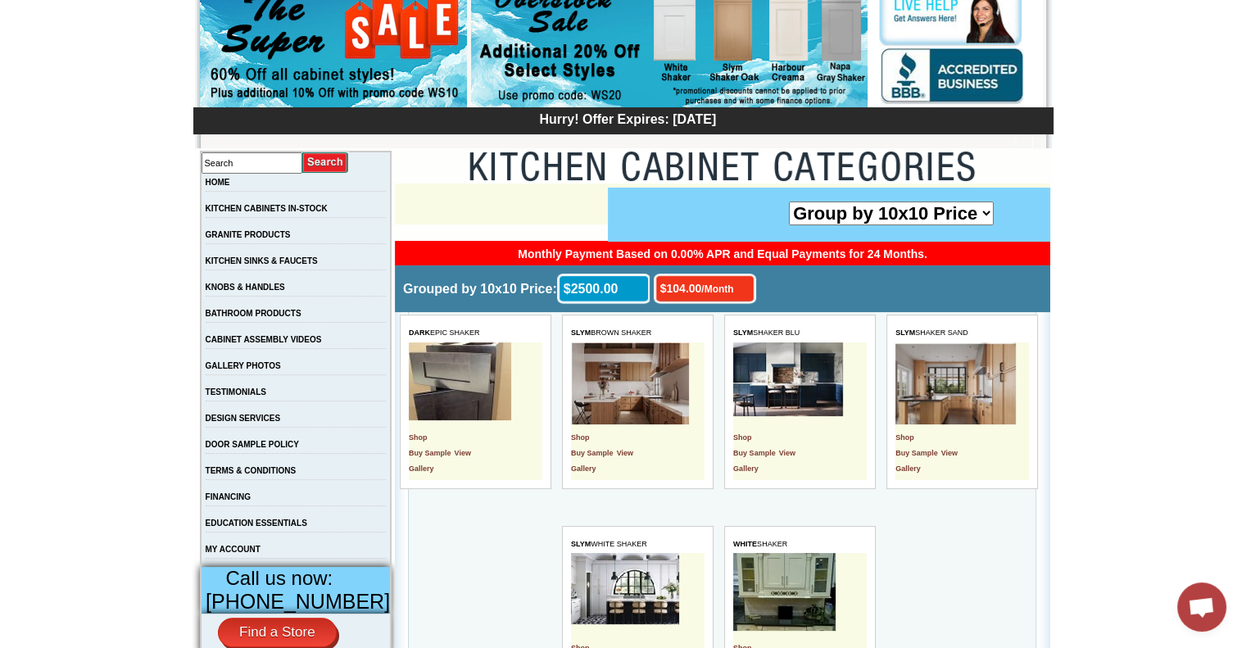
scroll to position [573, 0]
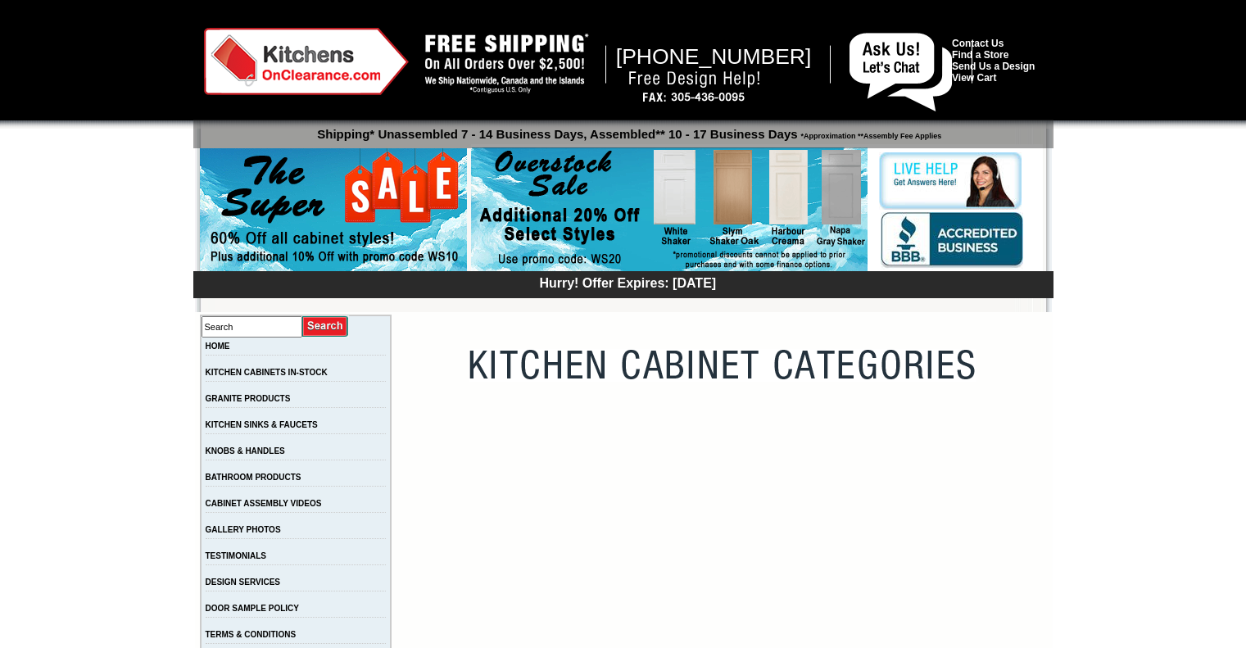
scroll to position [82, 0]
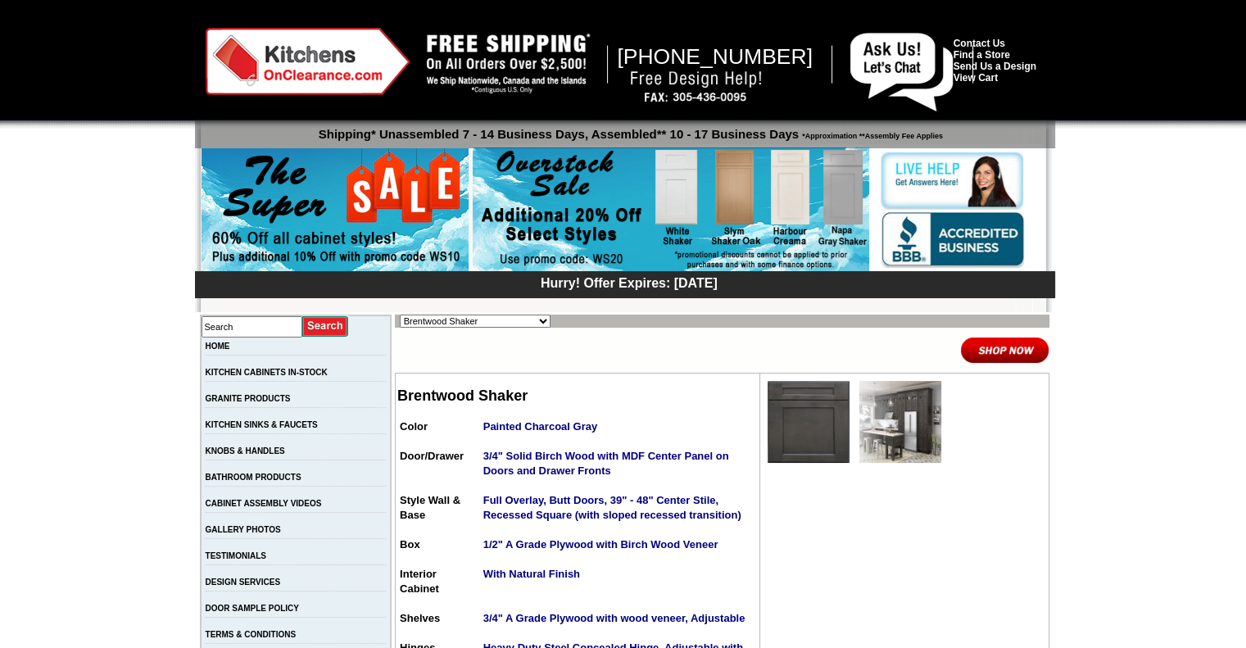
drag, startPoint x: 0, startPoint y: 0, endPoint x: 565, endPoint y: 373, distance: 676.9
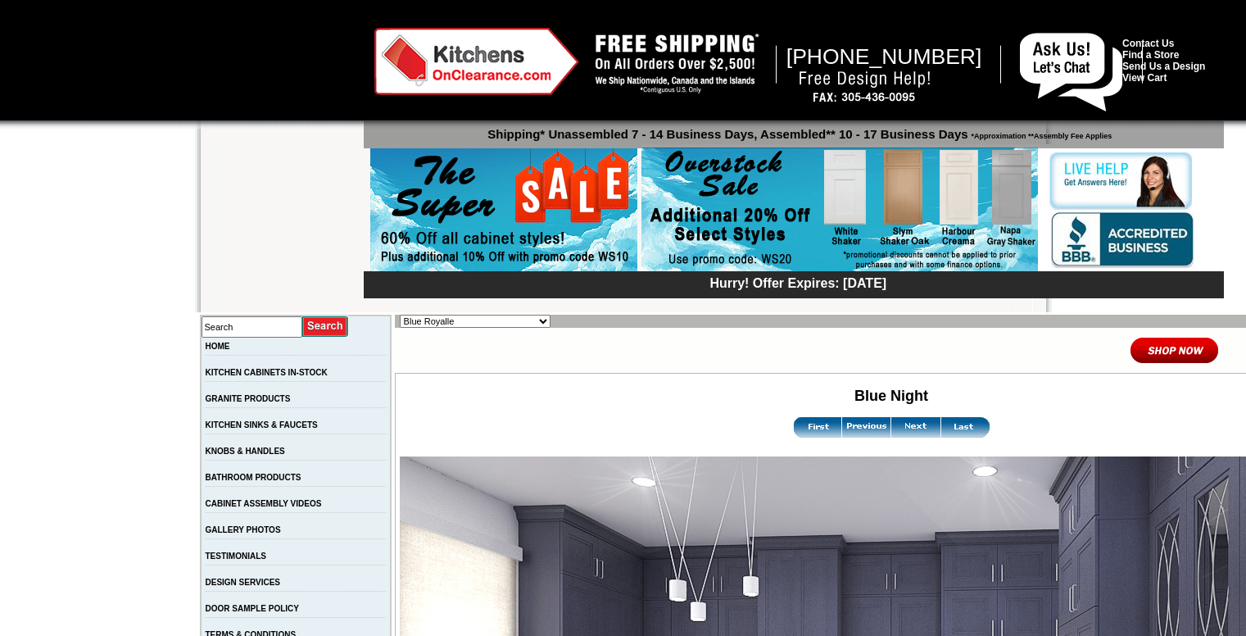
select select "/gallery.php?RollID=Blue_Royalle"
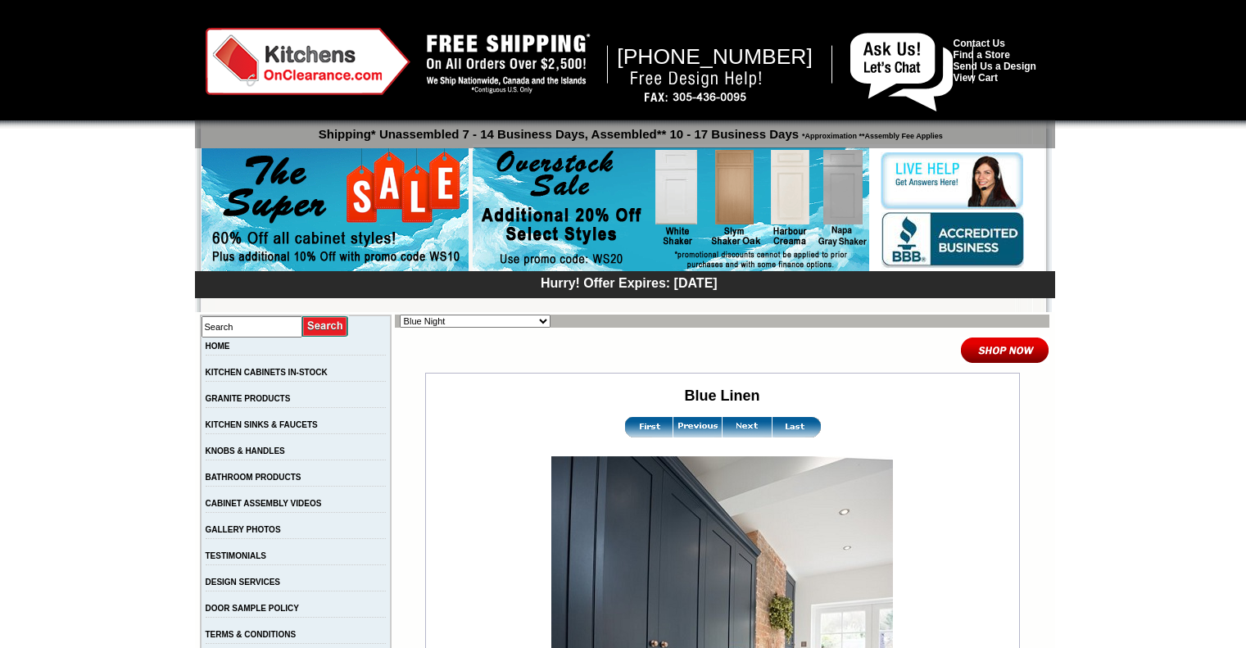
select select "/gallery.php?RollID=Blue_Night"
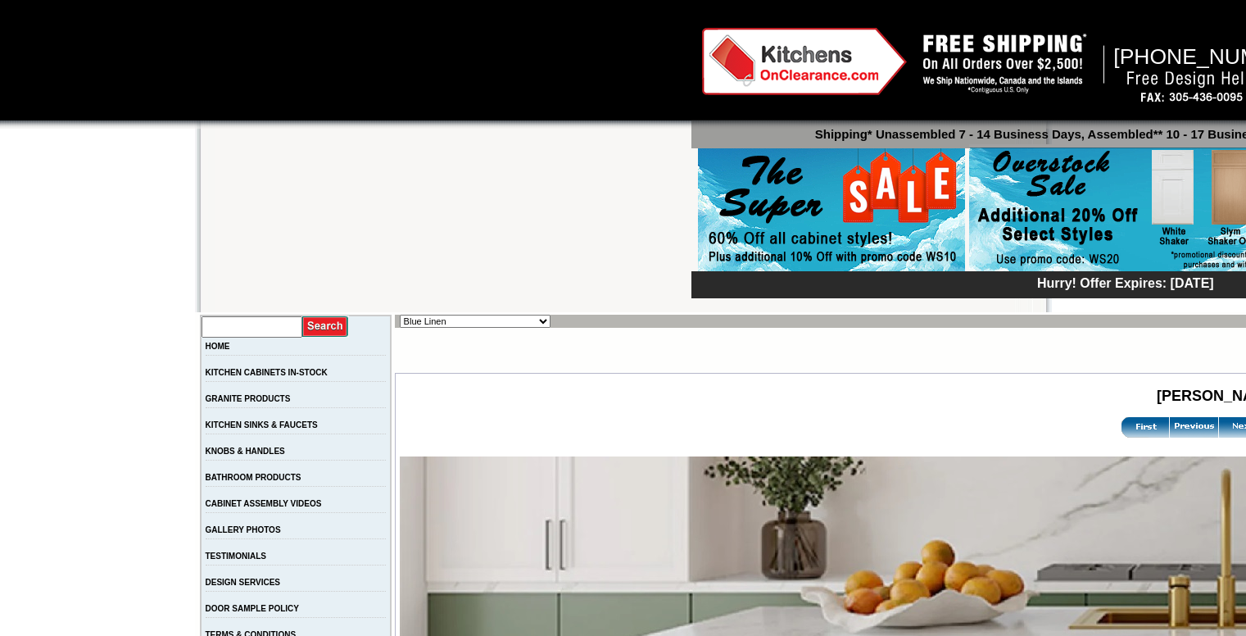
select select "/gallery.php?RollID=Blue_Linen"
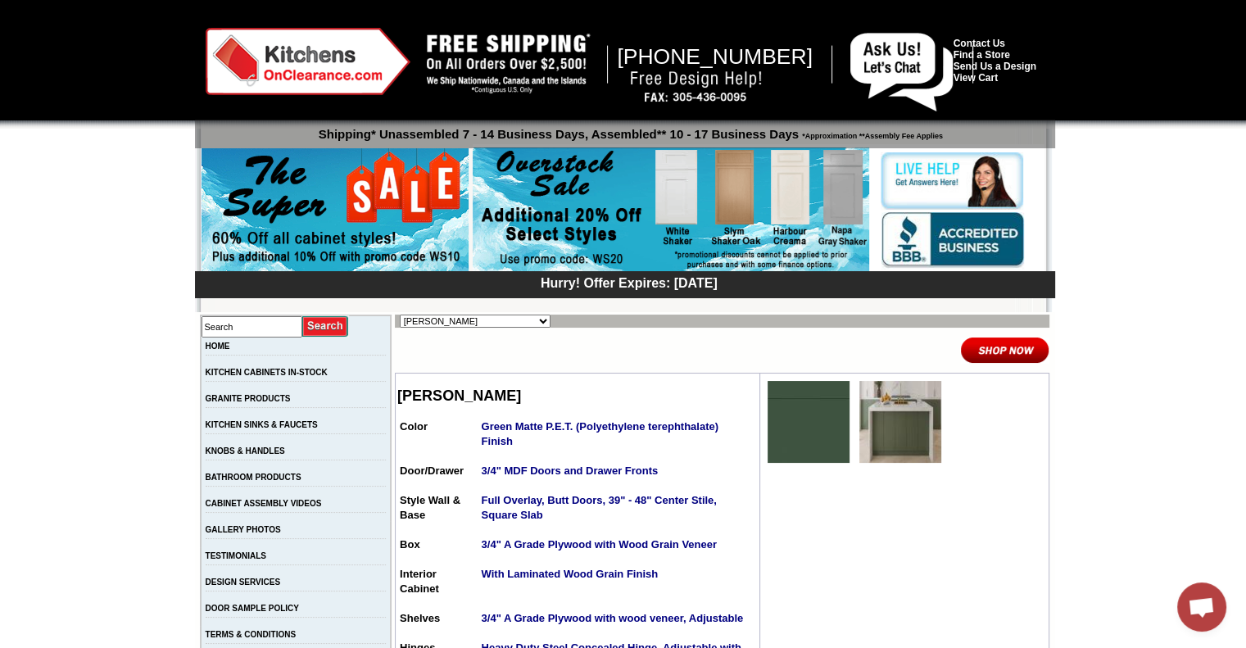
drag, startPoint x: 0, startPoint y: 0, endPoint x: 565, endPoint y: 373, distance: 676.9
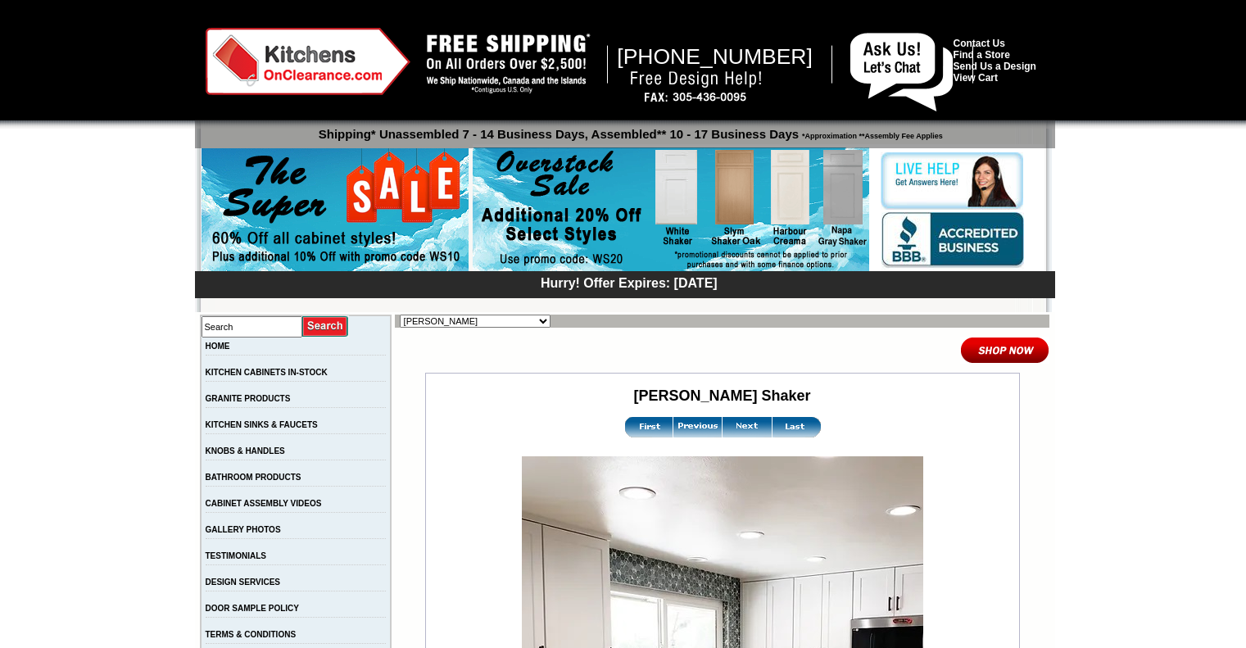
select select "/gallery.php?RollID=Rayne_Matte_Green"
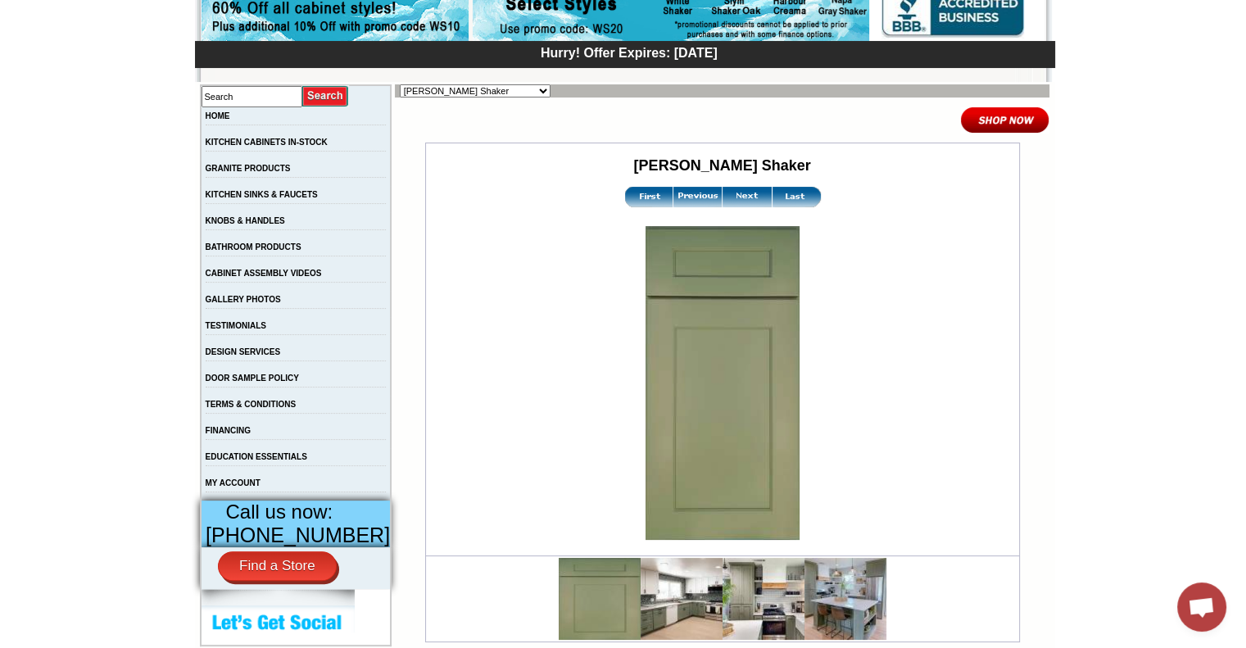
scroll to position [82, 0]
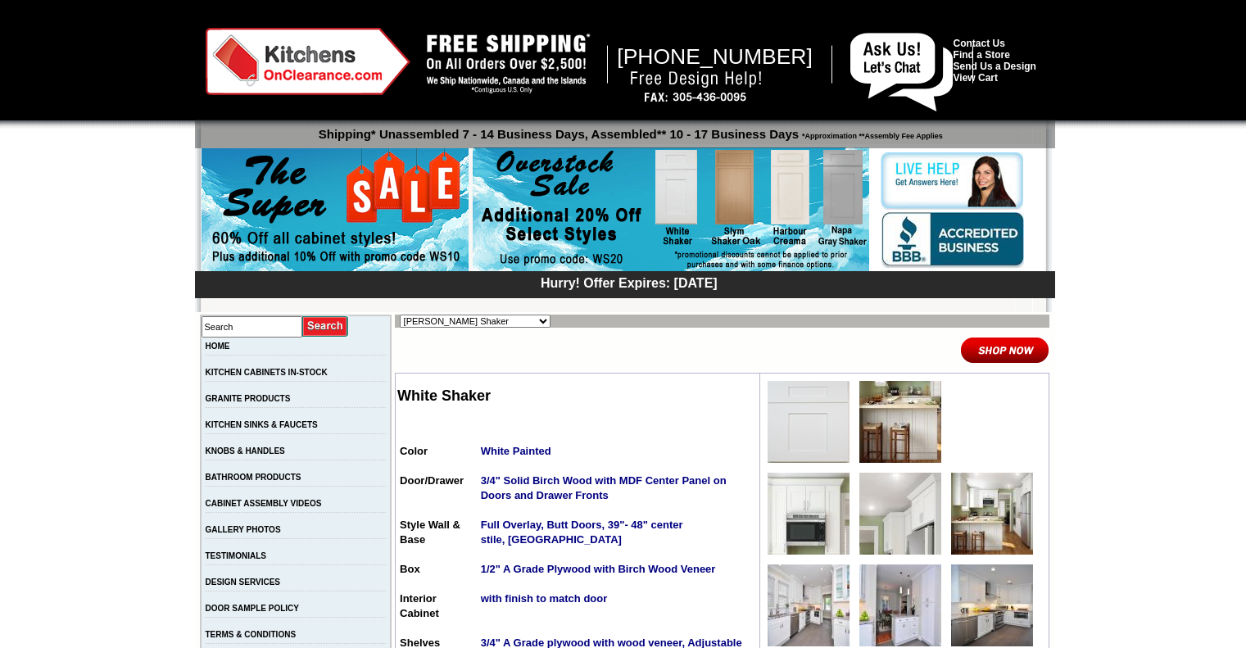
select select "/gallery.php?RollID=Tamryn_Green_Shaker"
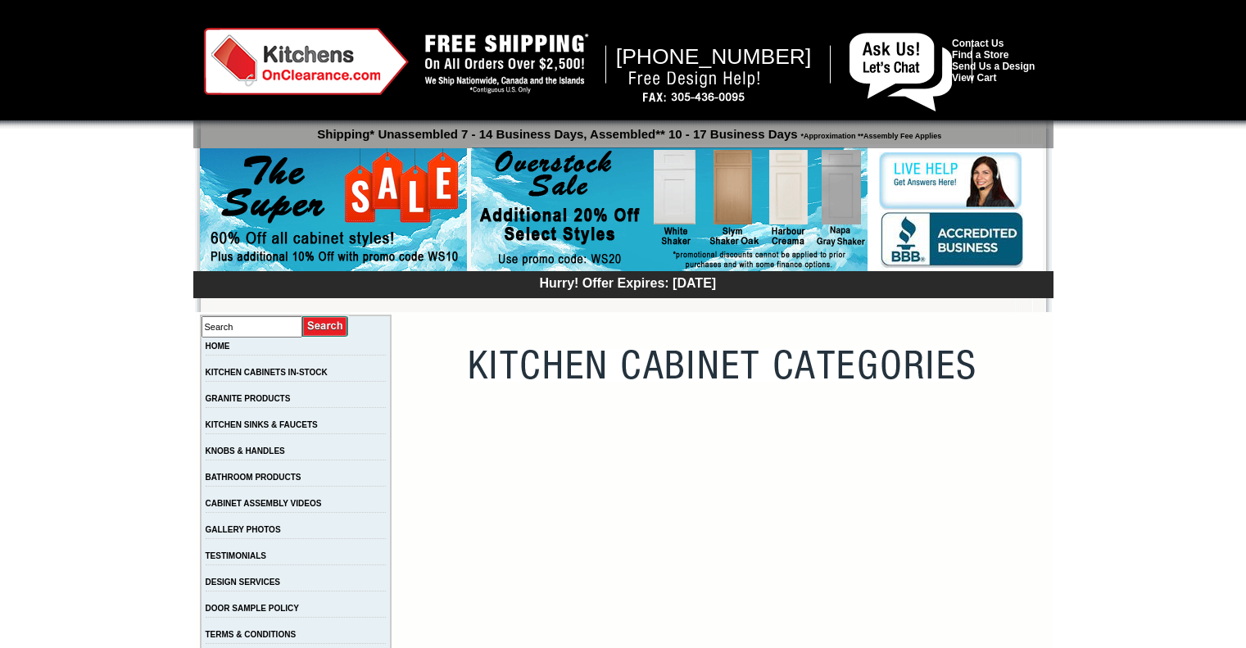
scroll to position [82, 0]
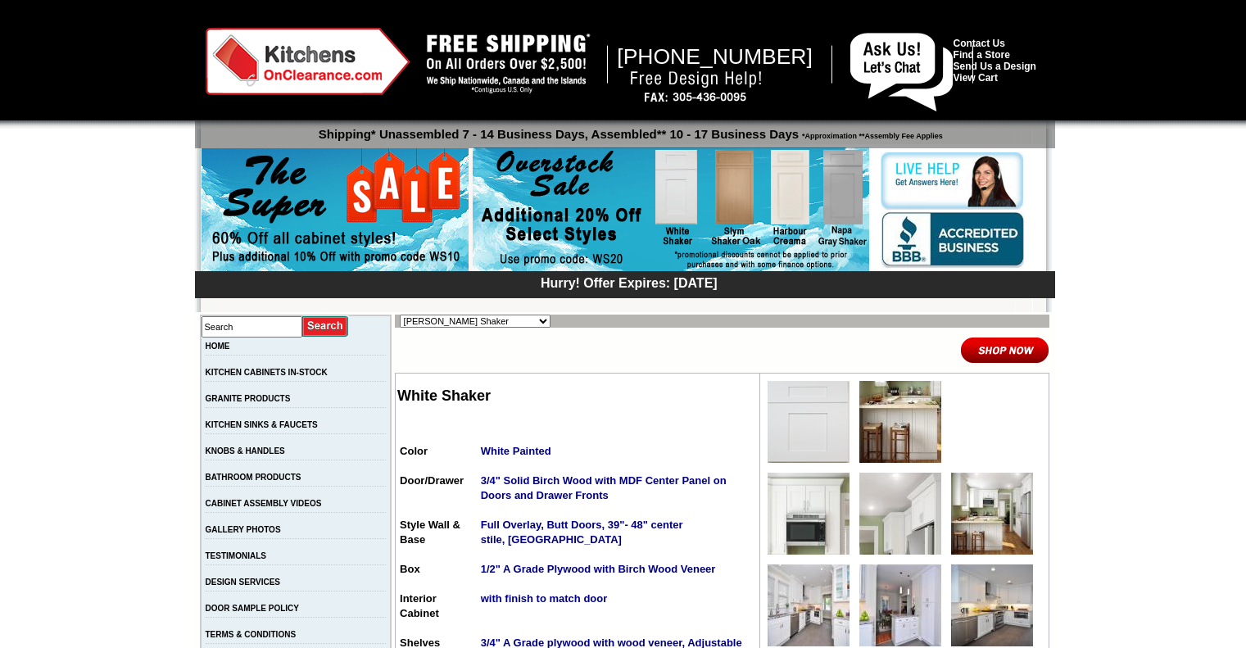
select select "/gallery.php?RollID=Tamryn_Green_Shaker"
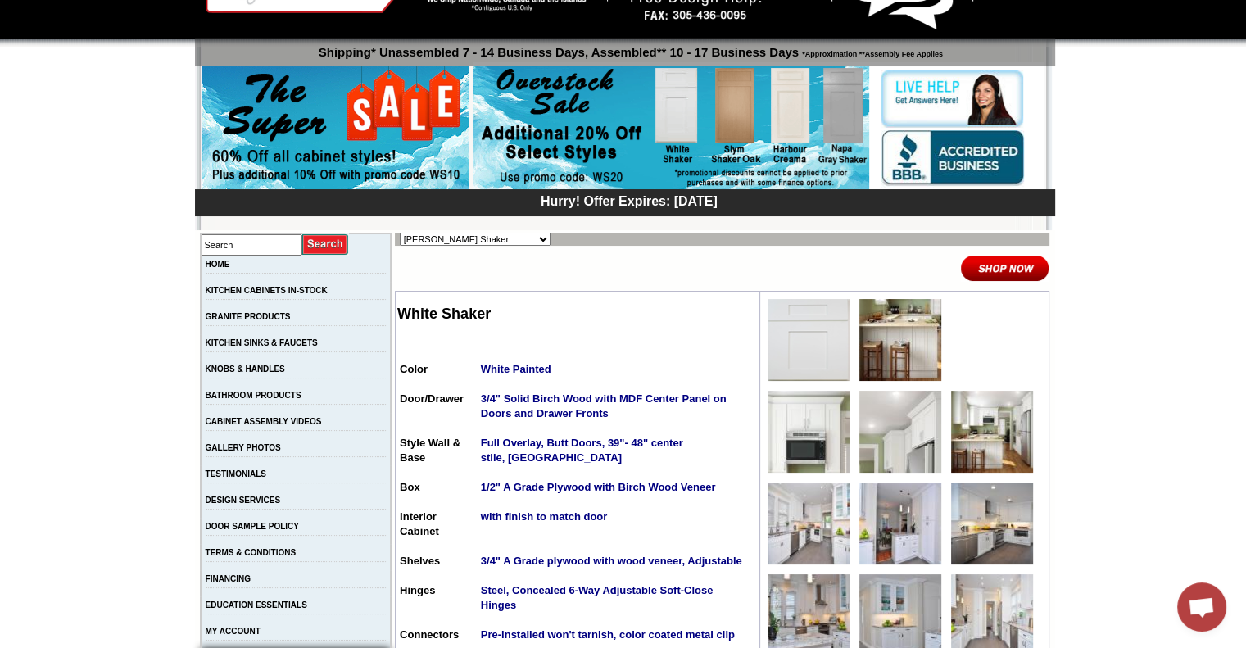
drag, startPoint x: 1020, startPoint y: 512, endPoint x: 1029, endPoint y: 509, distance: 8.6
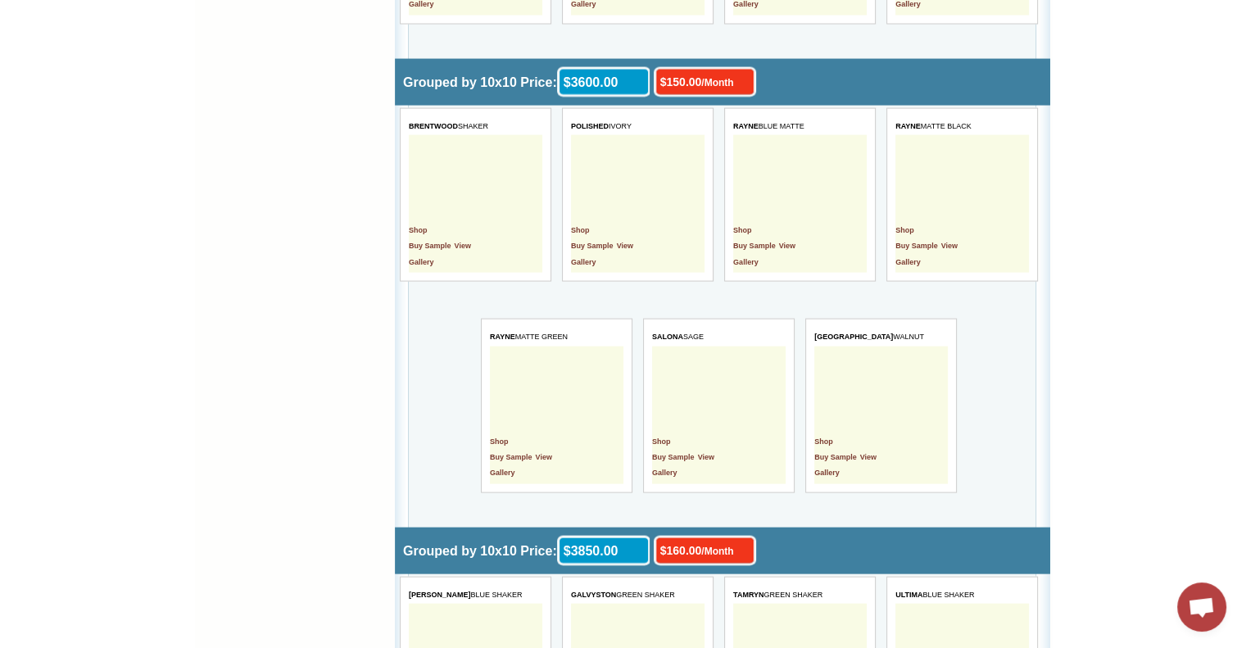
scroll to position [3276, 0]
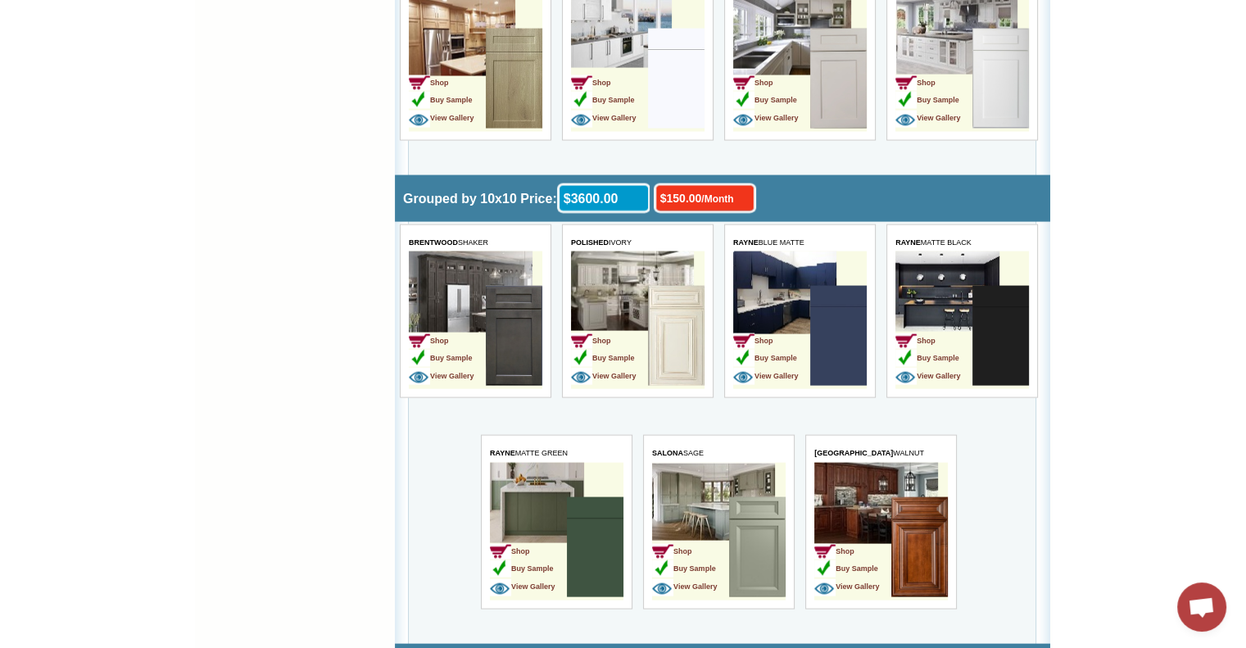
click at [595, 545] on img at bounding box center [595, 547] width 57 height 100
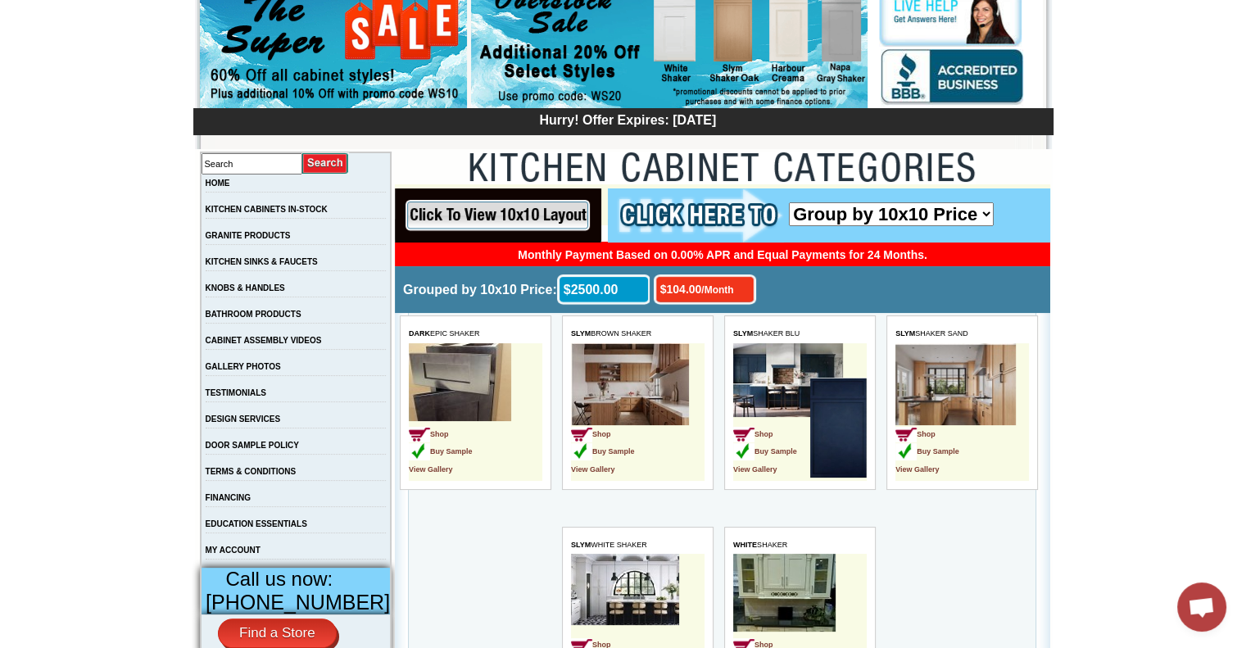
scroll to position [164, 0]
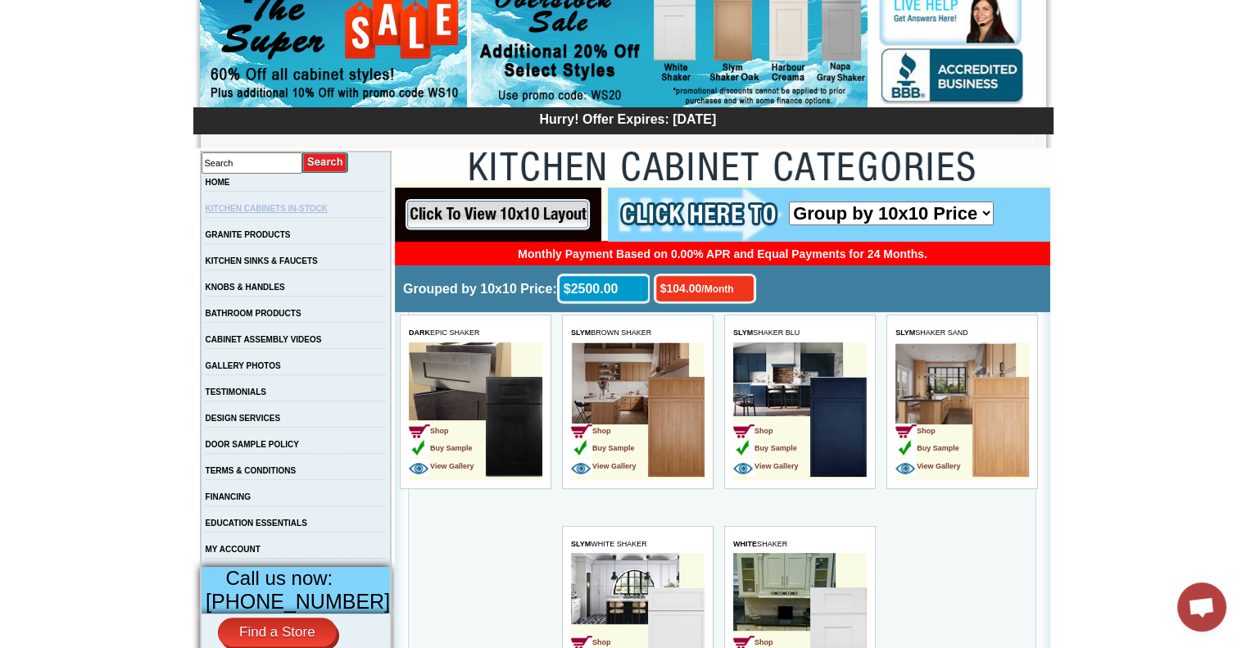
click at [283, 210] on link "KITCHEN CABINETS IN-STOCK" at bounding box center [267, 208] width 122 height 9
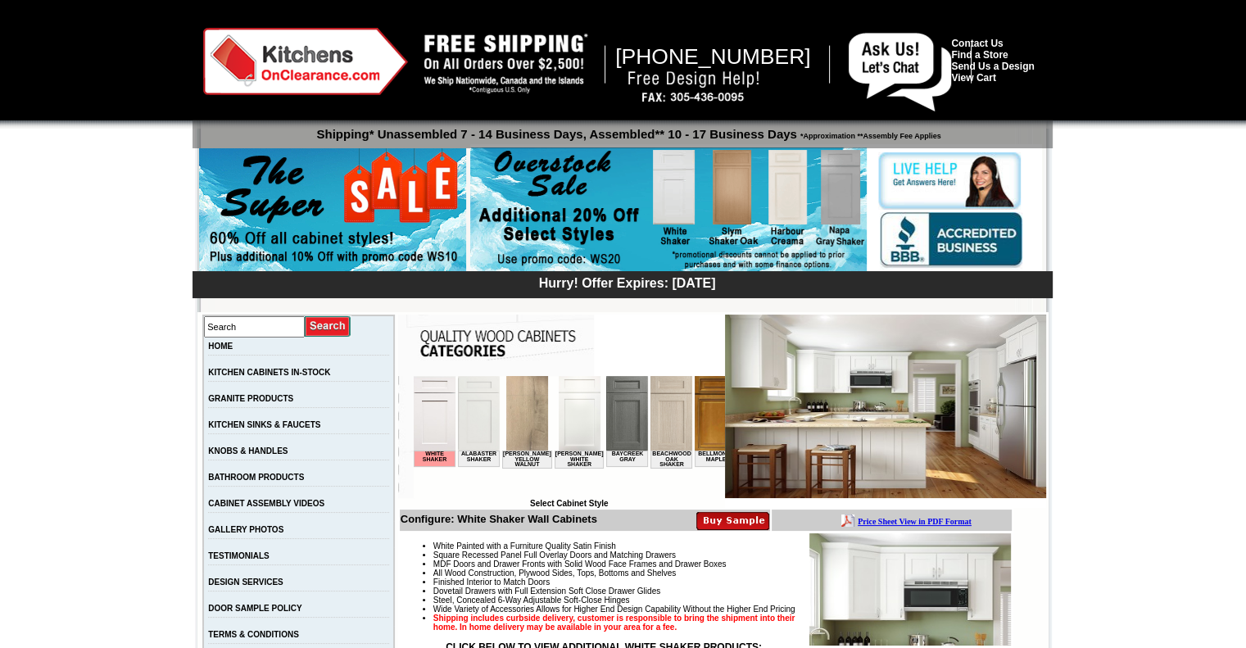
click at [749, 192] on img at bounding box center [668, 209] width 396 height 125
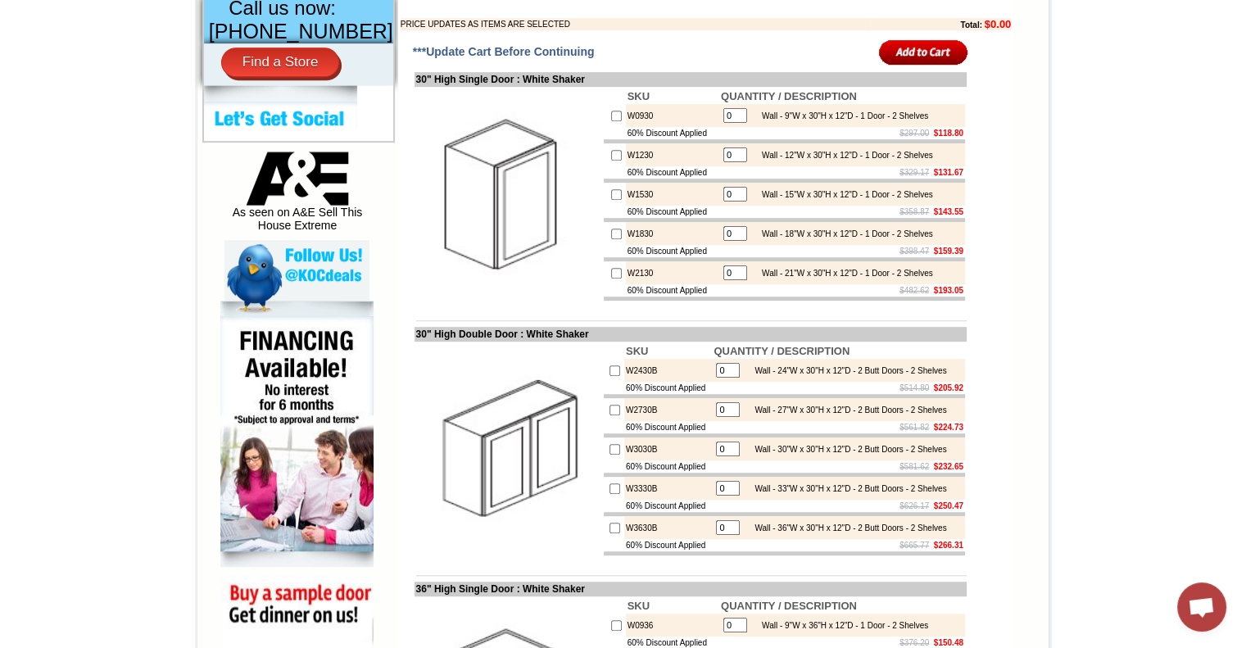
scroll to position [737, 0]
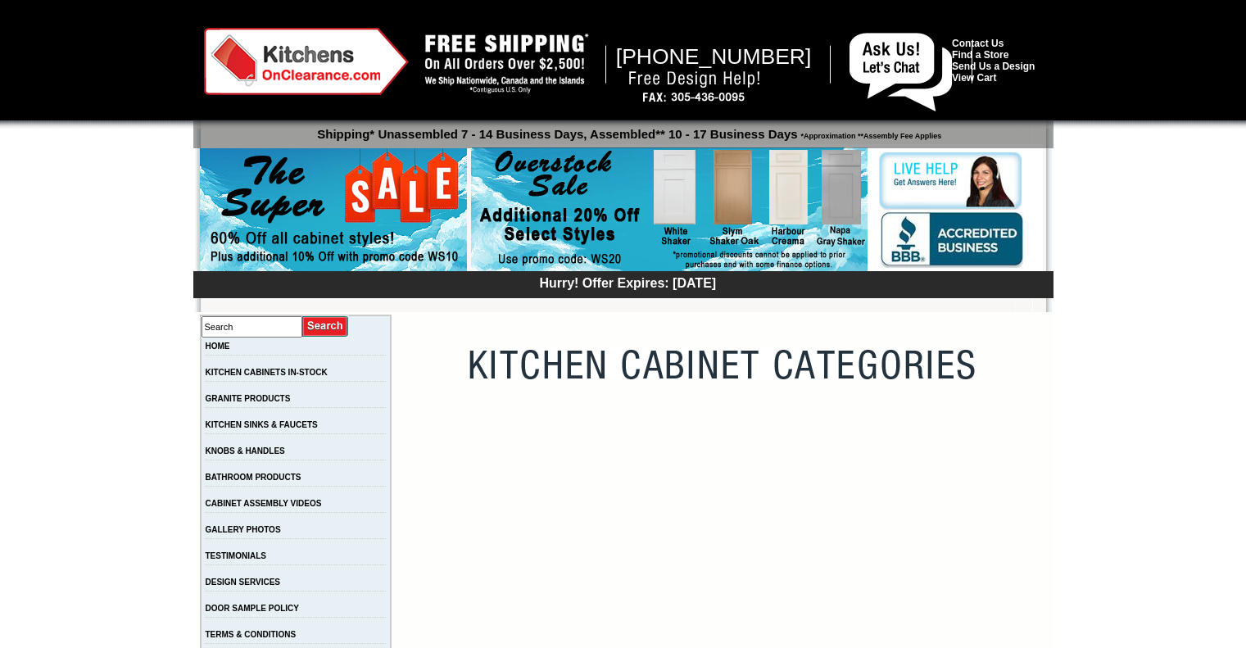
scroll to position [164, 0]
